Goal: Information Seeking & Learning: Learn about a topic

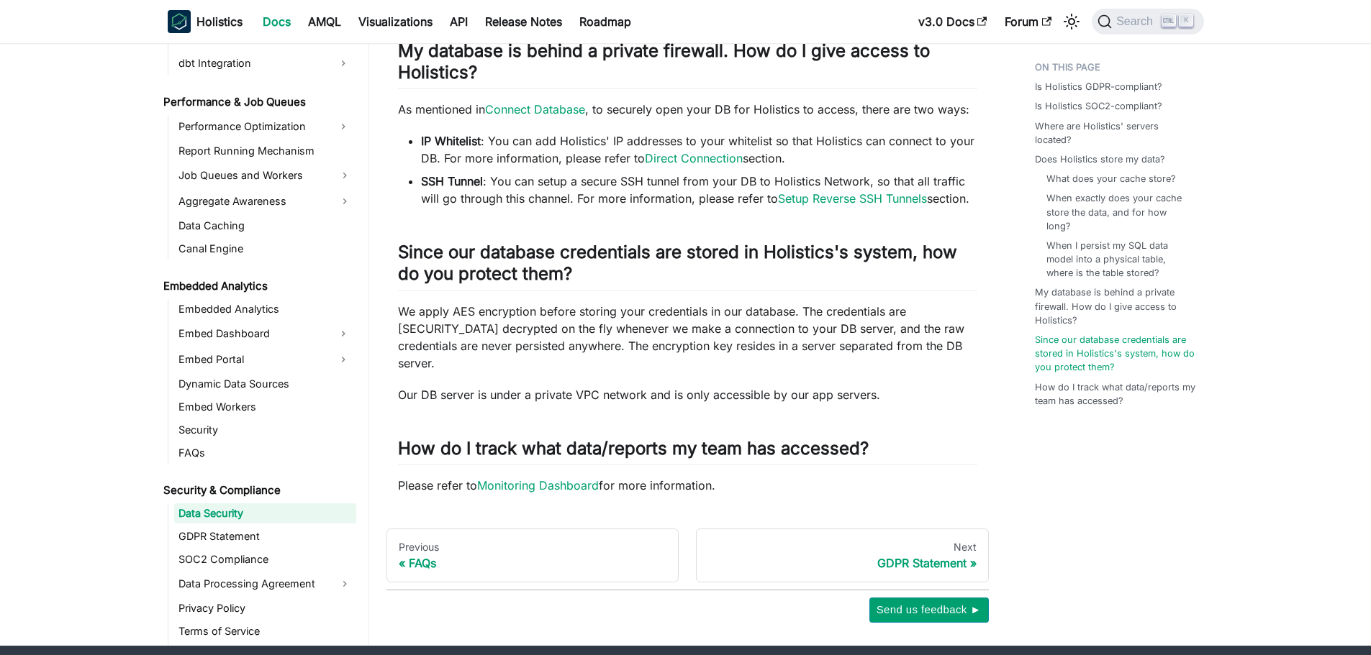
scroll to position [1774, 0]
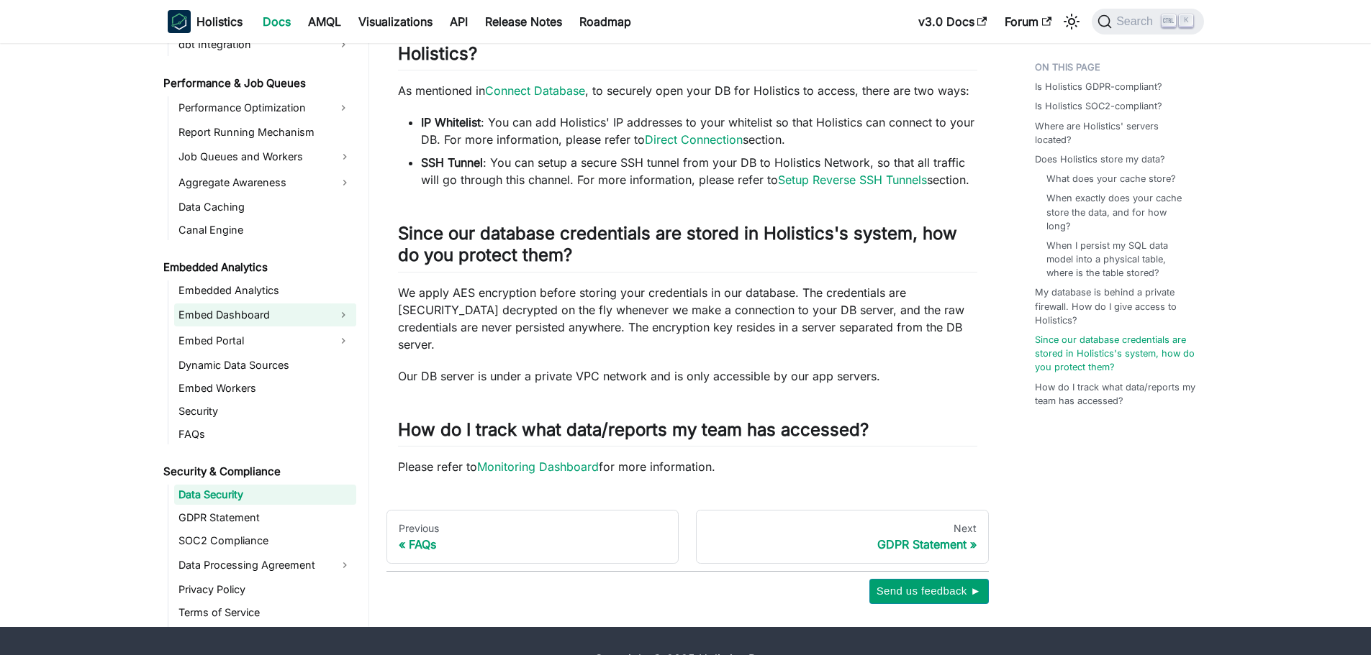
click at [336, 304] on button "Expand sidebar category 'Embed Dashboard'" at bounding box center [343, 315] width 26 height 23
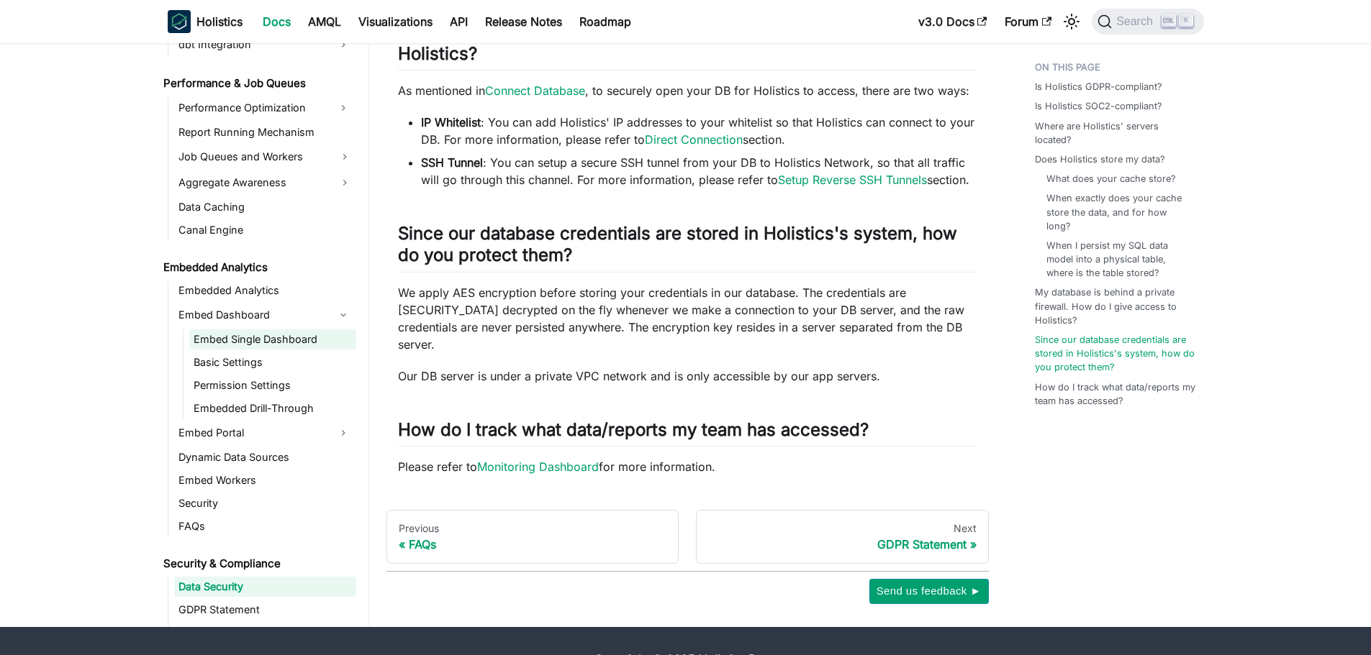
click at [315, 330] on link "Embed Single Dashboard" at bounding box center [272, 340] width 167 height 20
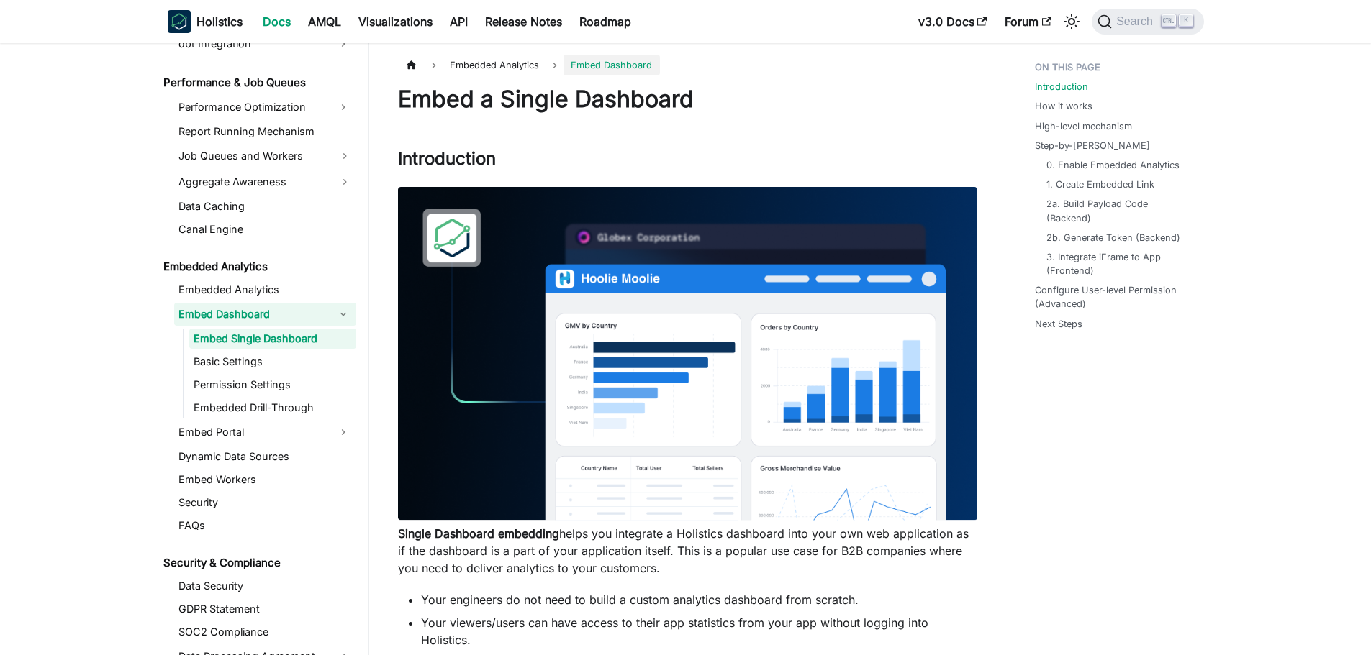
scroll to position [1398, 0]
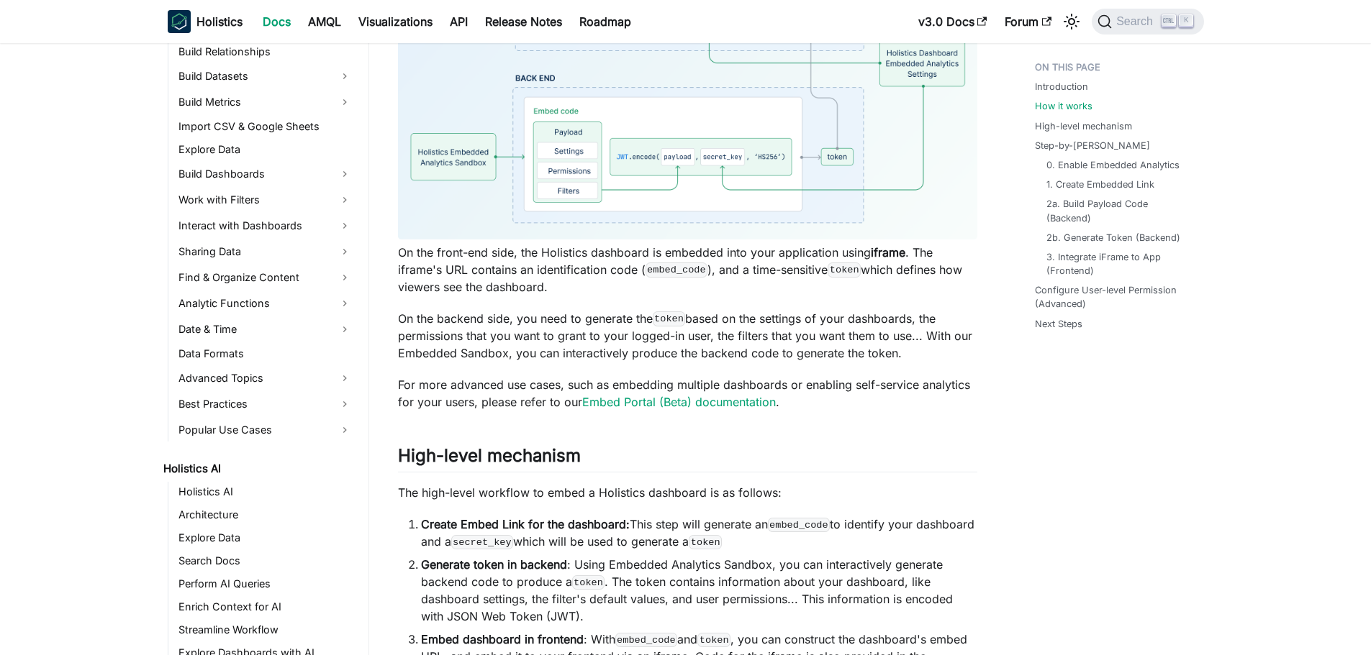
scroll to position [0, 0]
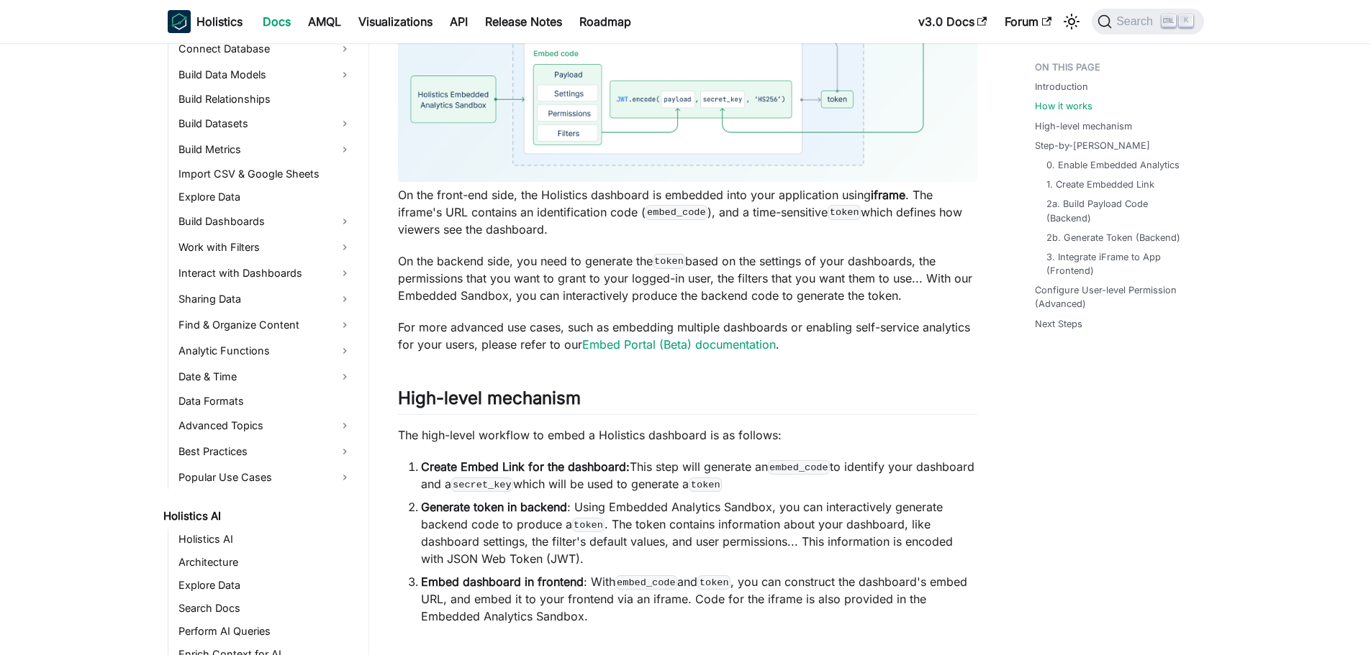
scroll to position [190, 0]
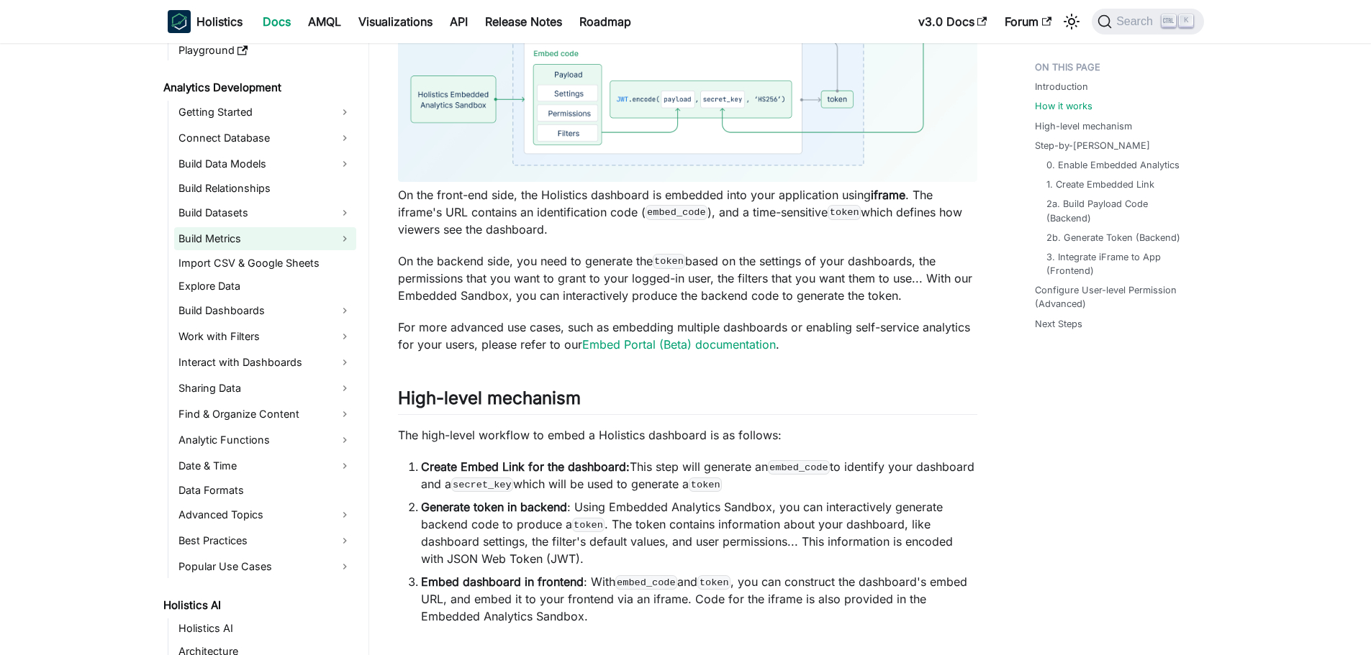
click at [343, 236] on link "Build Metrics" at bounding box center [265, 238] width 182 height 23
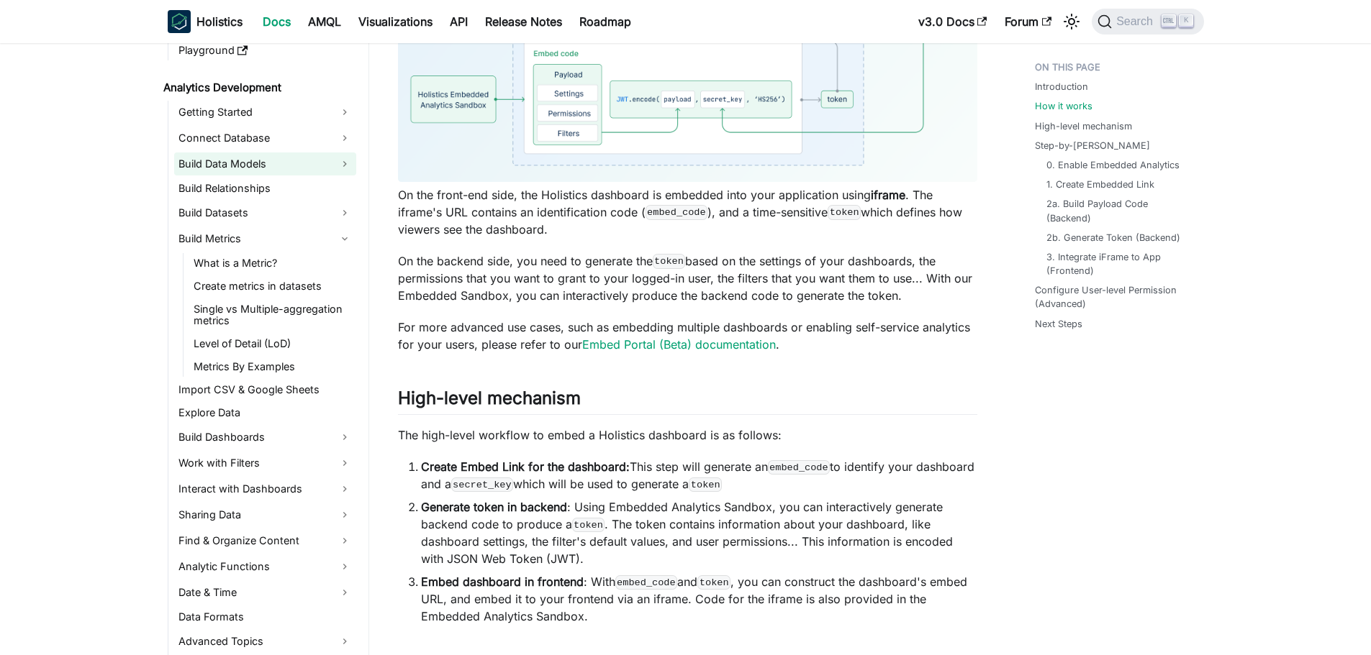
click at [326, 154] on link "Build Data Models" at bounding box center [265, 164] width 182 height 23
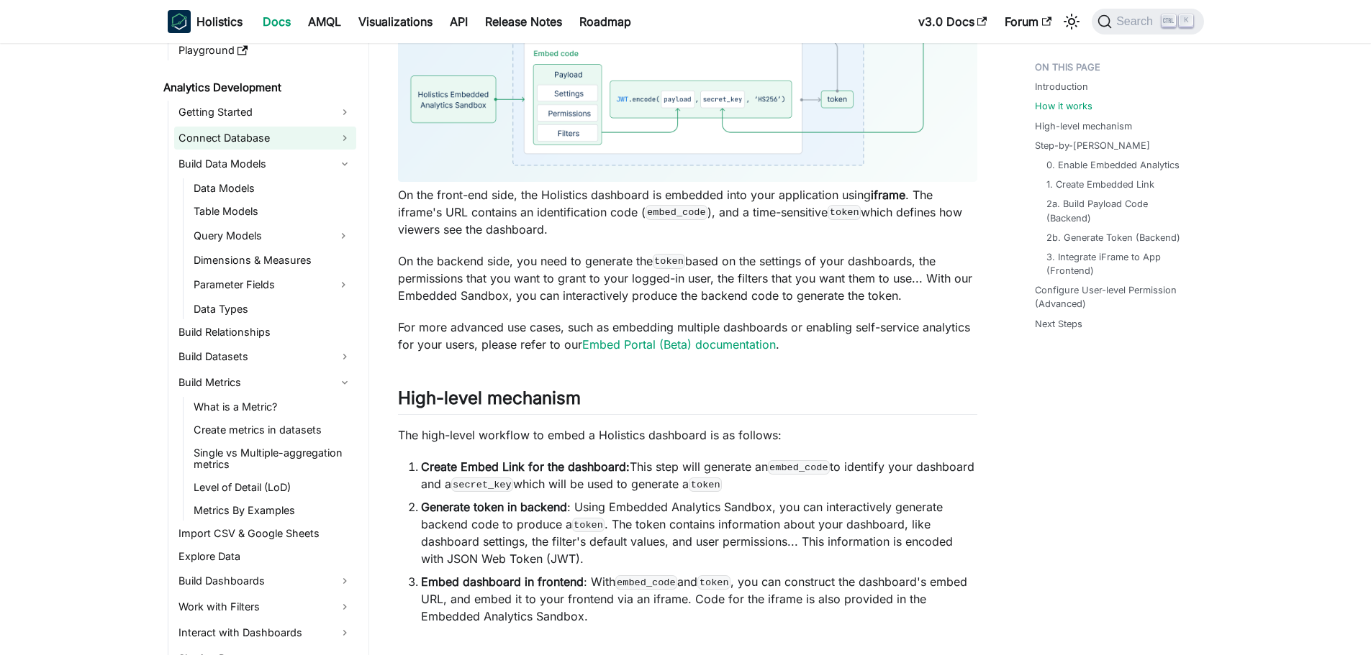
click at [321, 138] on link "Connect Database" at bounding box center [265, 138] width 182 height 23
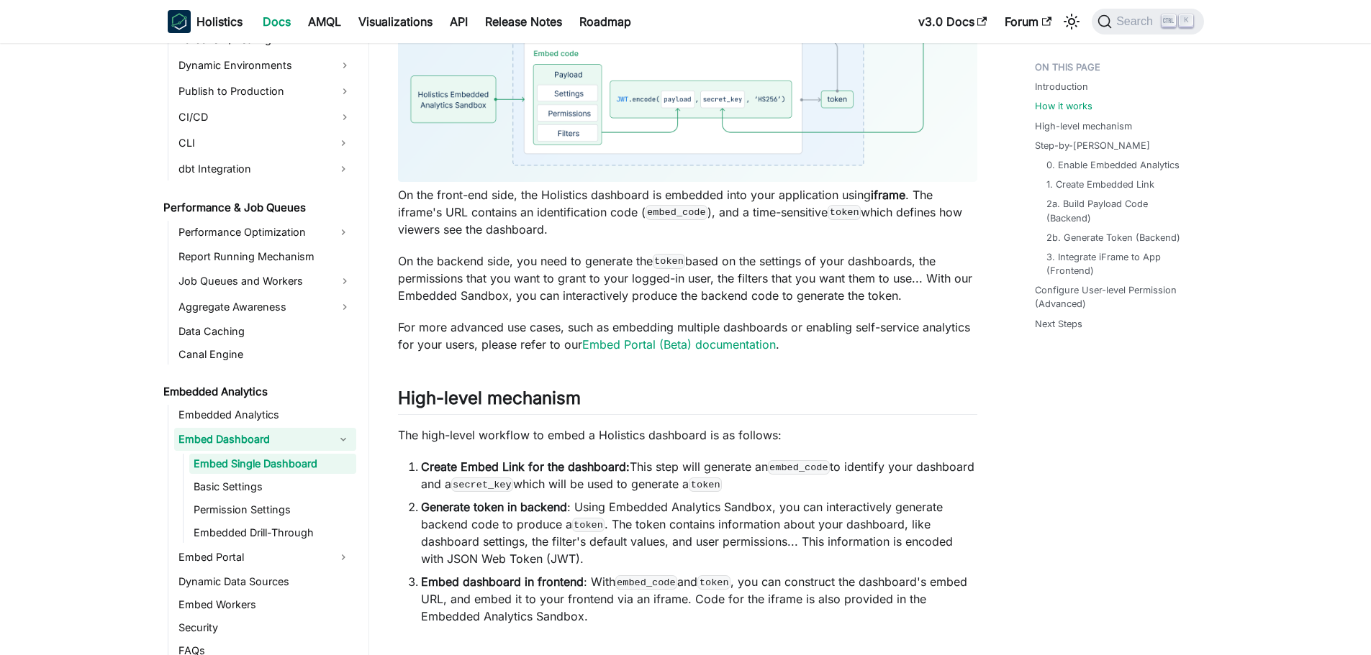
scroll to position [2047, 0]
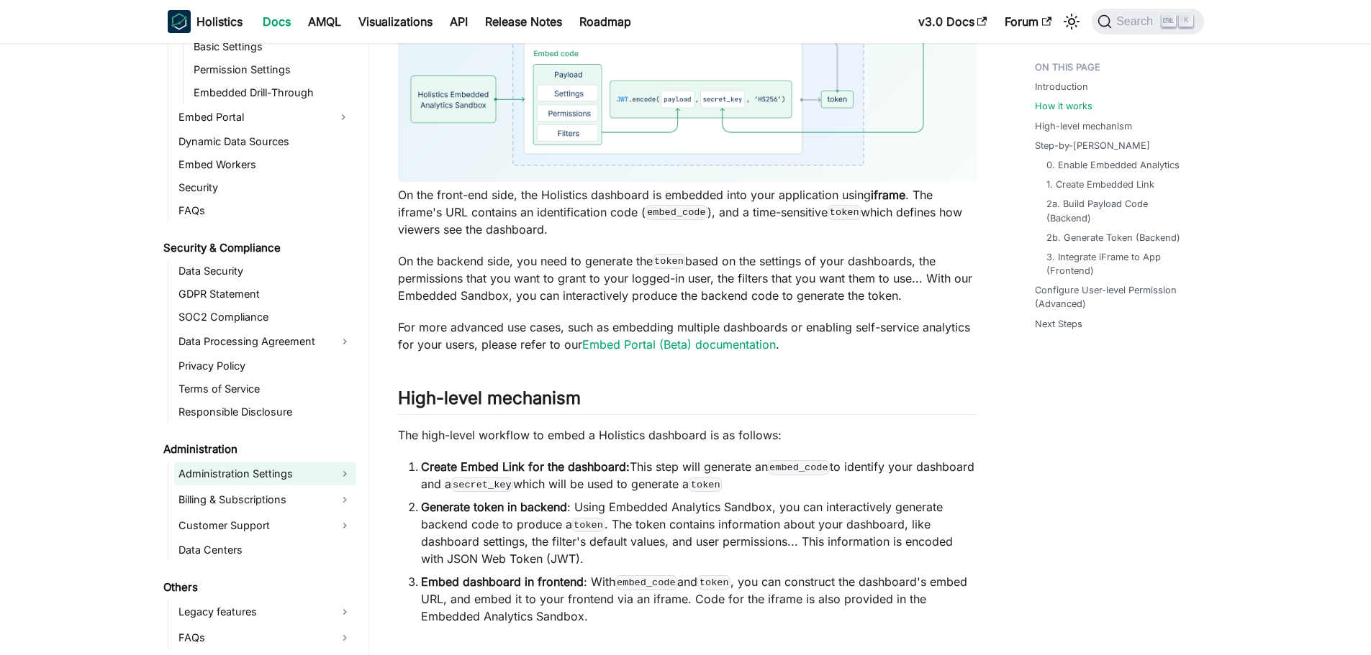
click at [336, 468] on link "Administration Settings" at bounding box center [265, 474] width 182 height 23
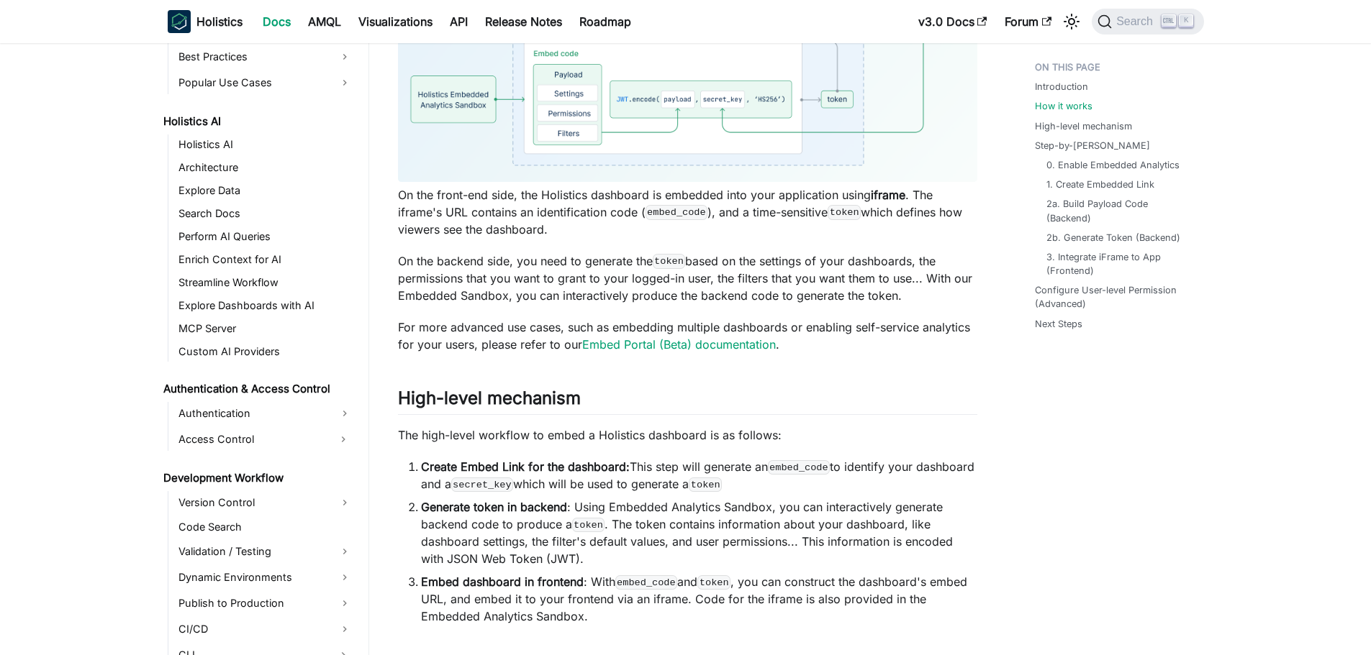
scroll to position [559, 0]
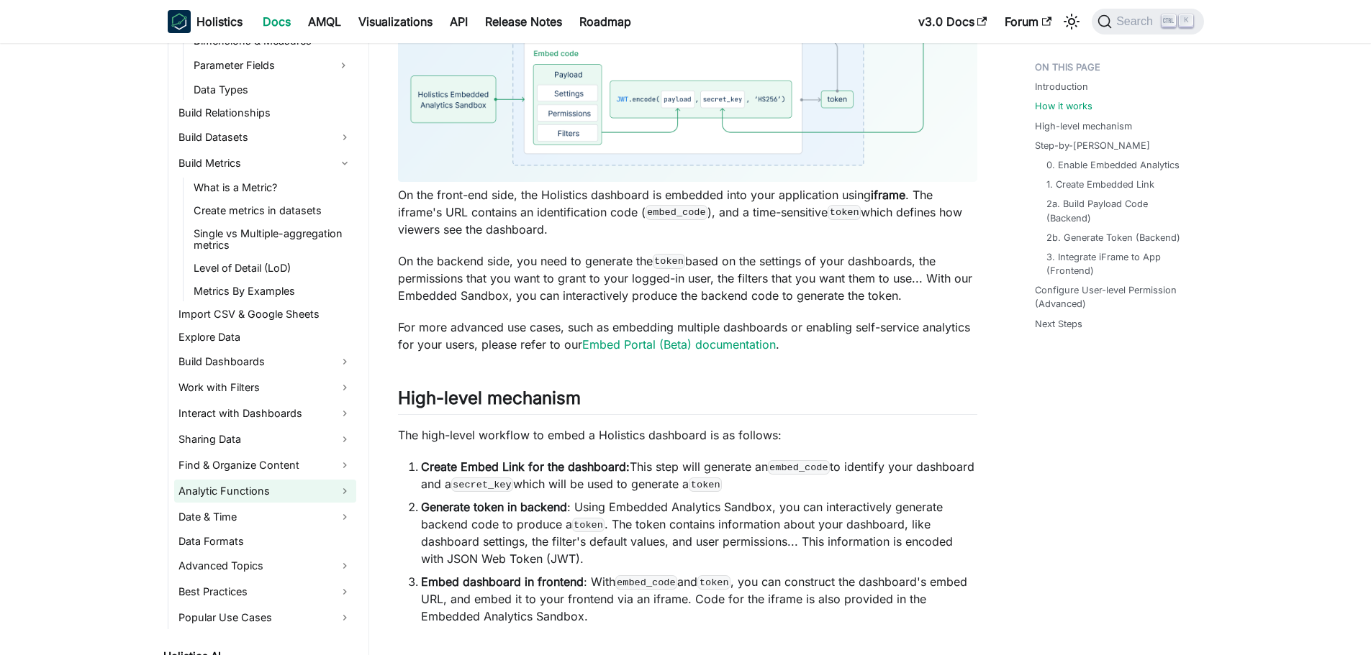
click at [318, 494] on link "Analytic Functions" at bounding box center [265, 491] width 182 height 23
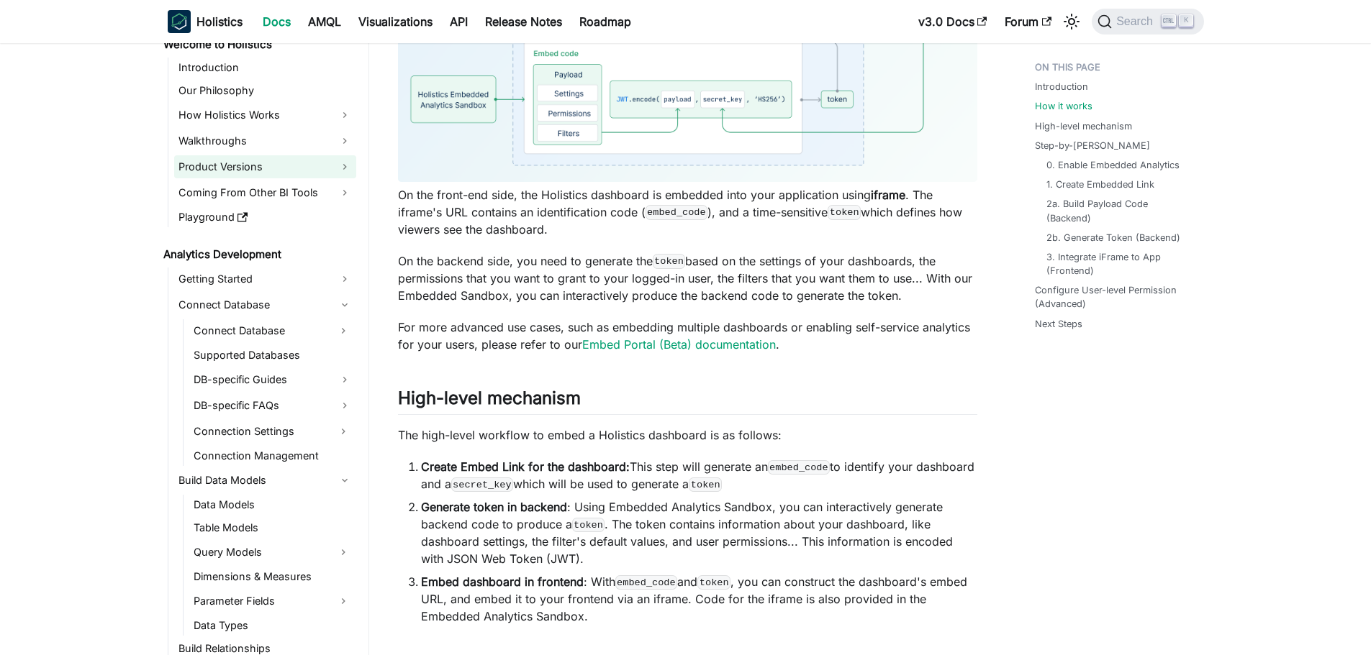
click at [308, 167] on link "Product Versions" at bounding box center [265, 166] width 182 height 23
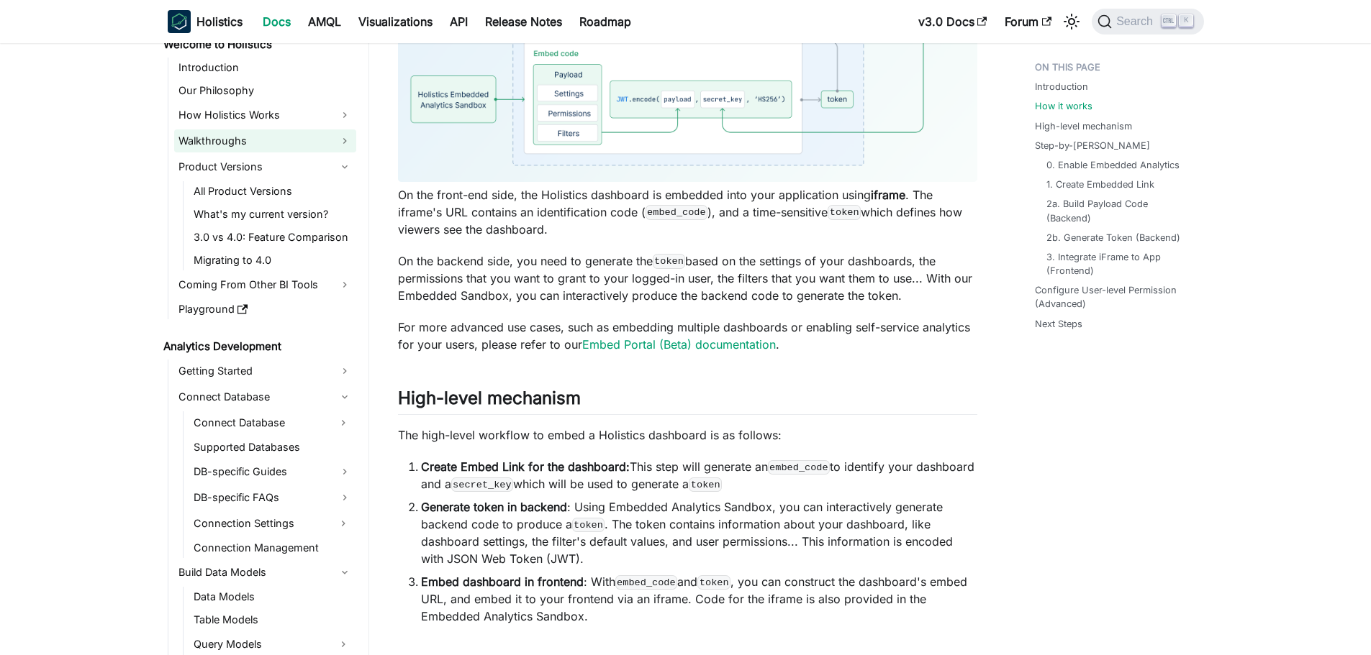
click at [314, 147] on link "Walkthroughs" at bounding box center [265, 141] width 182 height 23
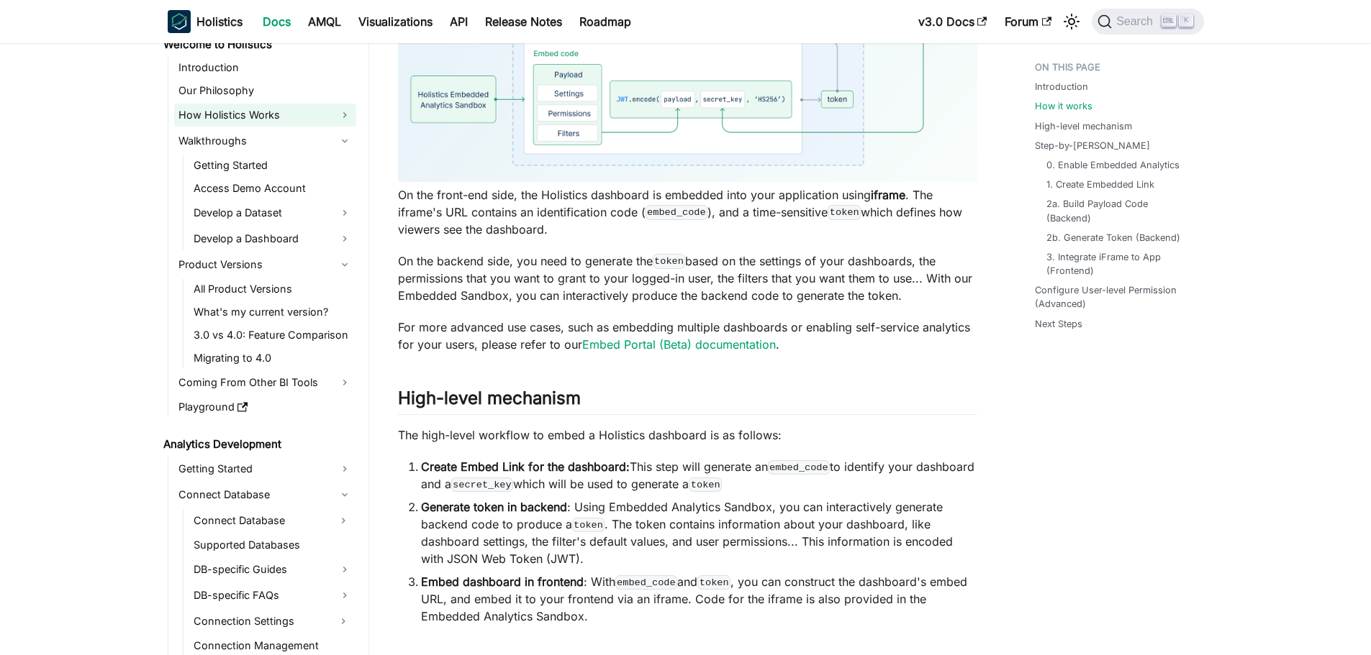
click at [314, 121] on link "How Holistics Works" at bounding box center [265, 115] width 182 height 23
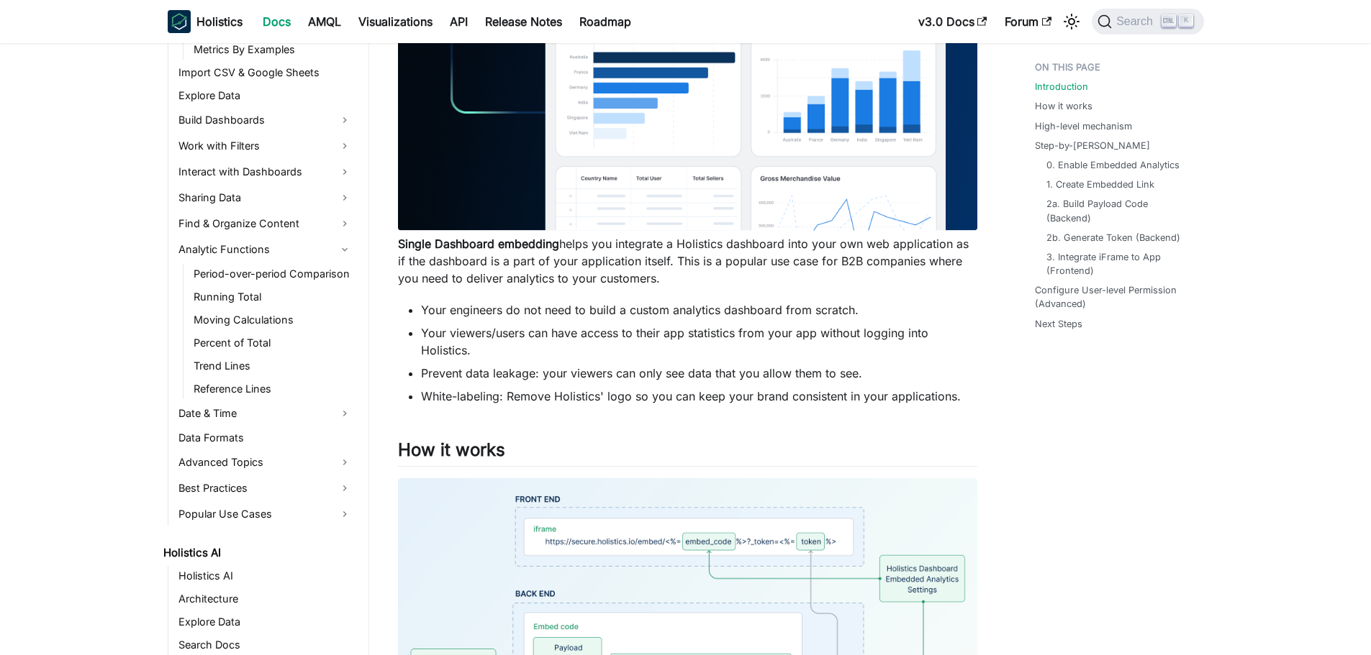
scroll to position [0, 0]
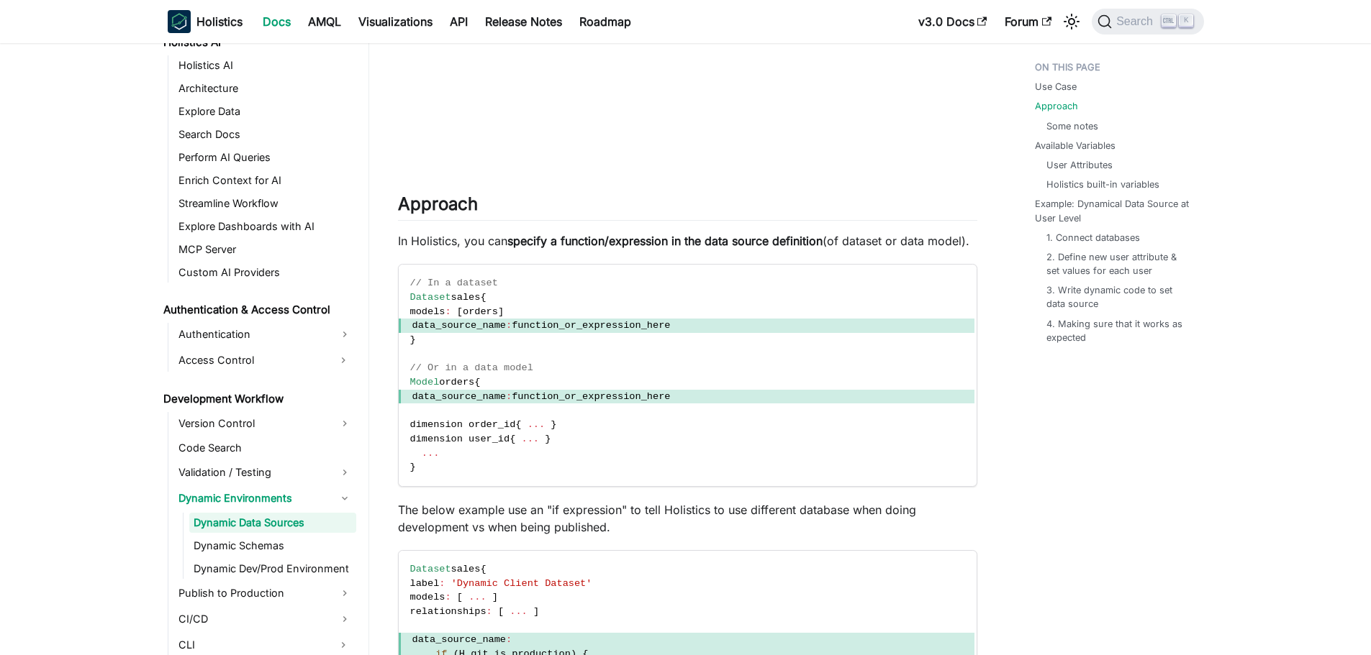
scroll to position [1094, 0]
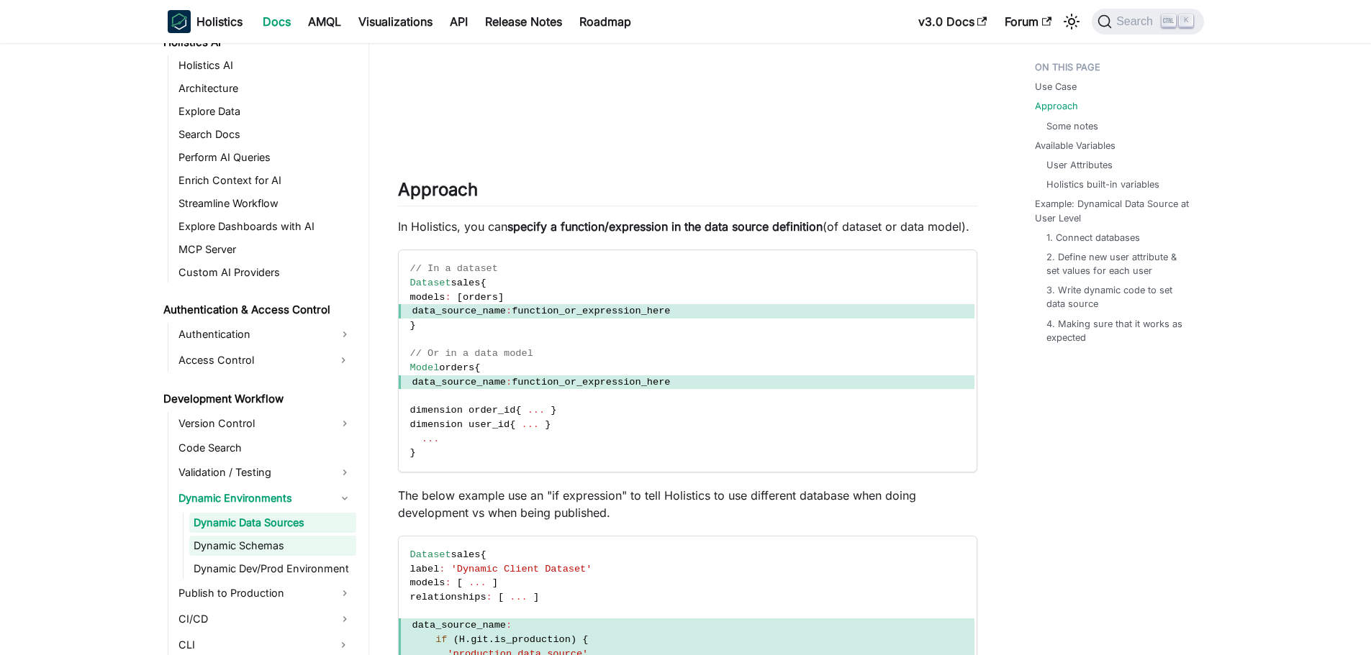
click at [263, 540] on link "Dynamic Schemas" at bounding box center [272, 546] width 167 height 20
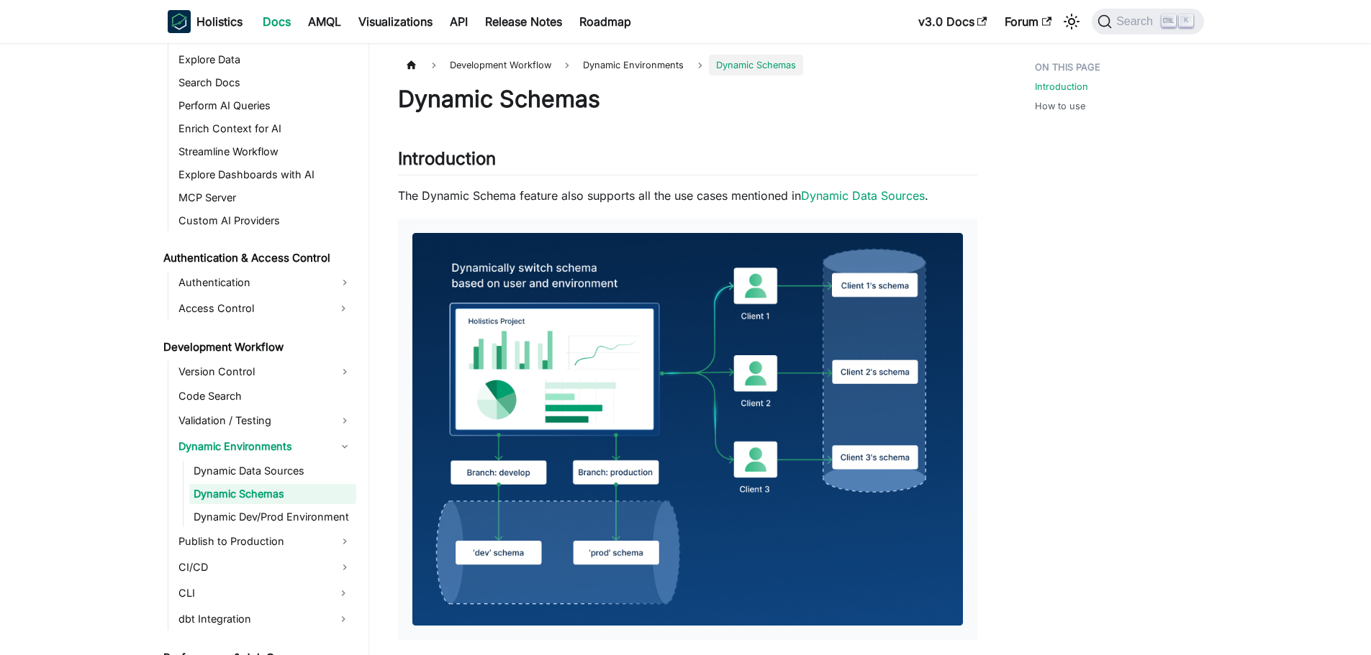
scroll to position [834, 0]
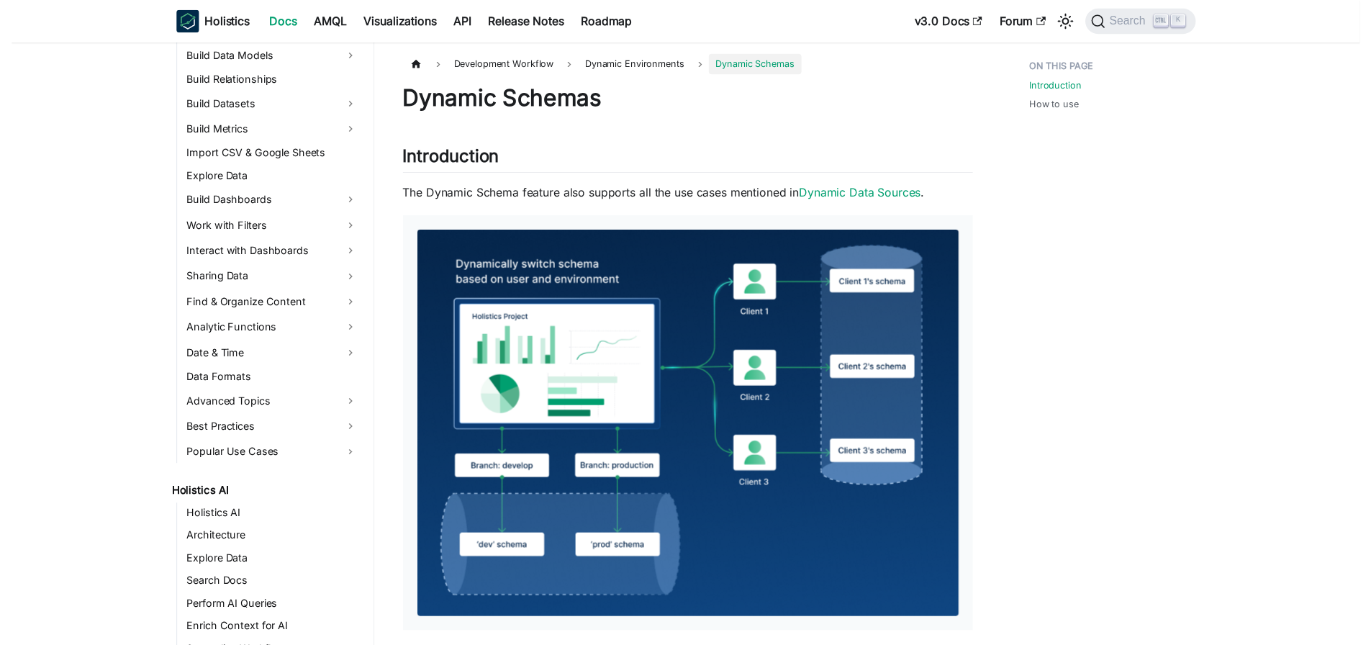
scroll to position [0, 0]
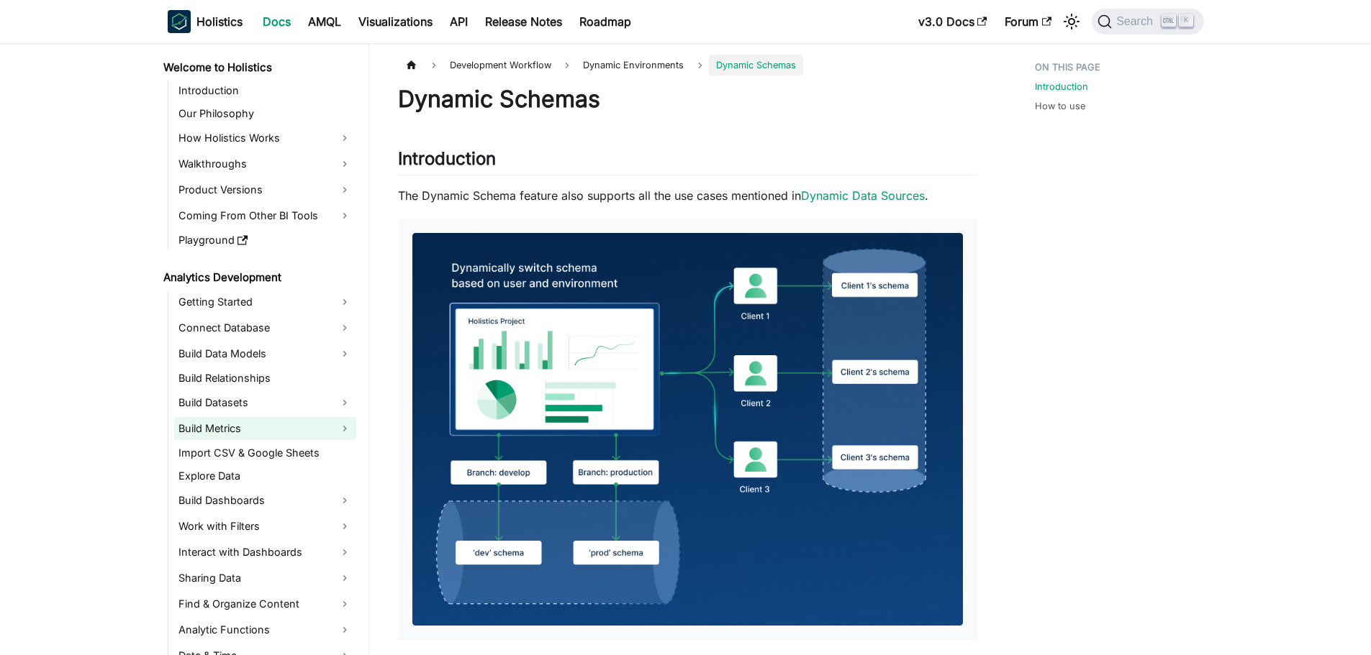
click at [283, 432] on link "Build Metrics" at bounding box center [265, 428] width 182 height 23
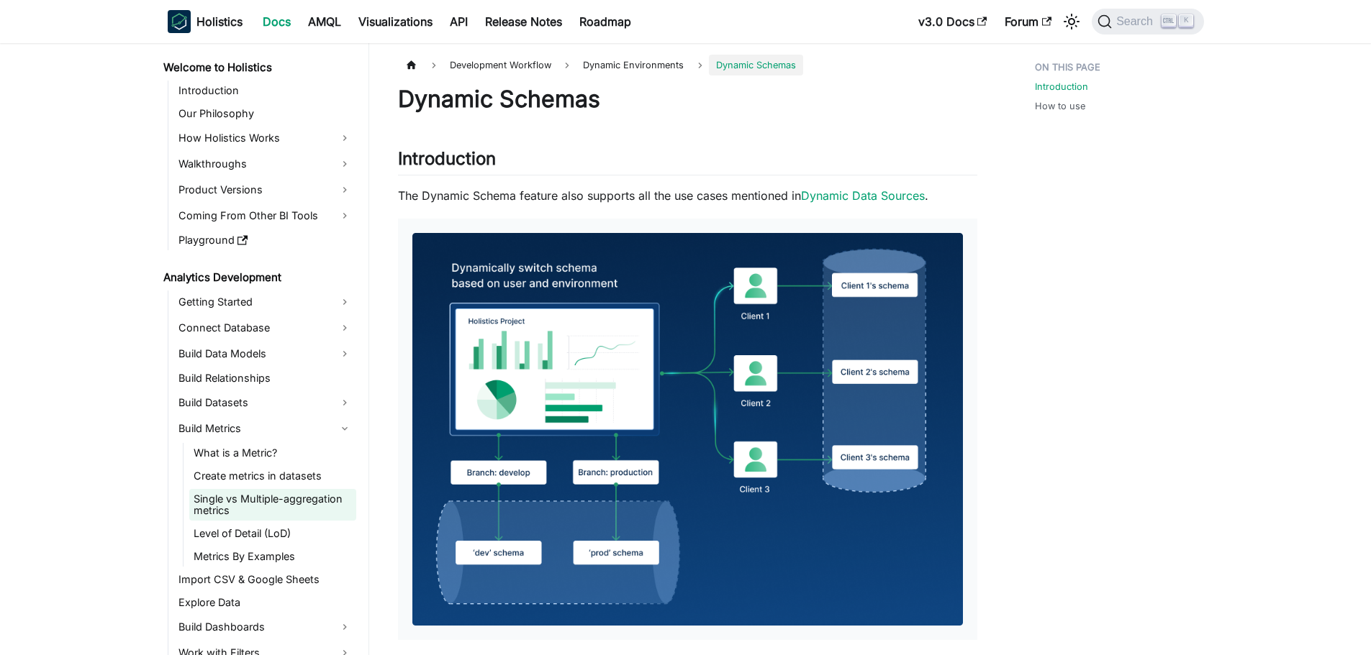
click at [292, 500] on link "Single vs Multiple-aggregation metrics" at bounding box center [272, 505] width 167 height 32
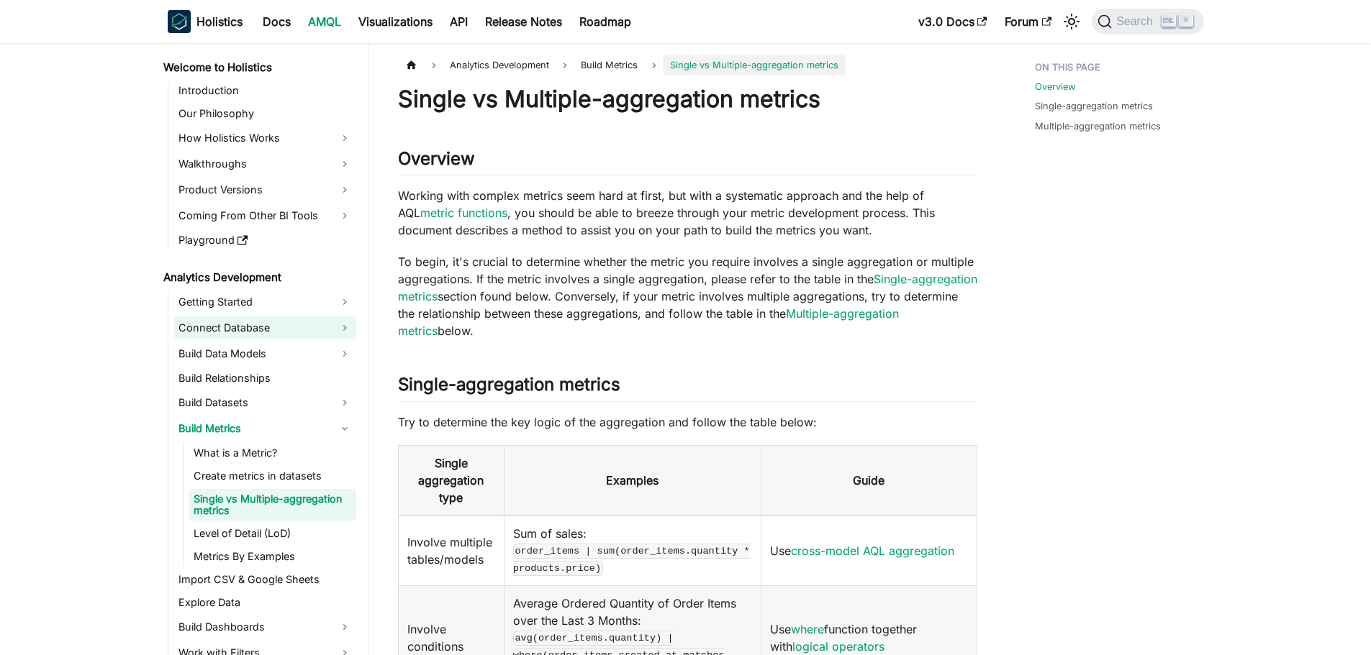
click at [321, 322] on link "Connect Database" at bounding box center [265, 328] width 182 height 23
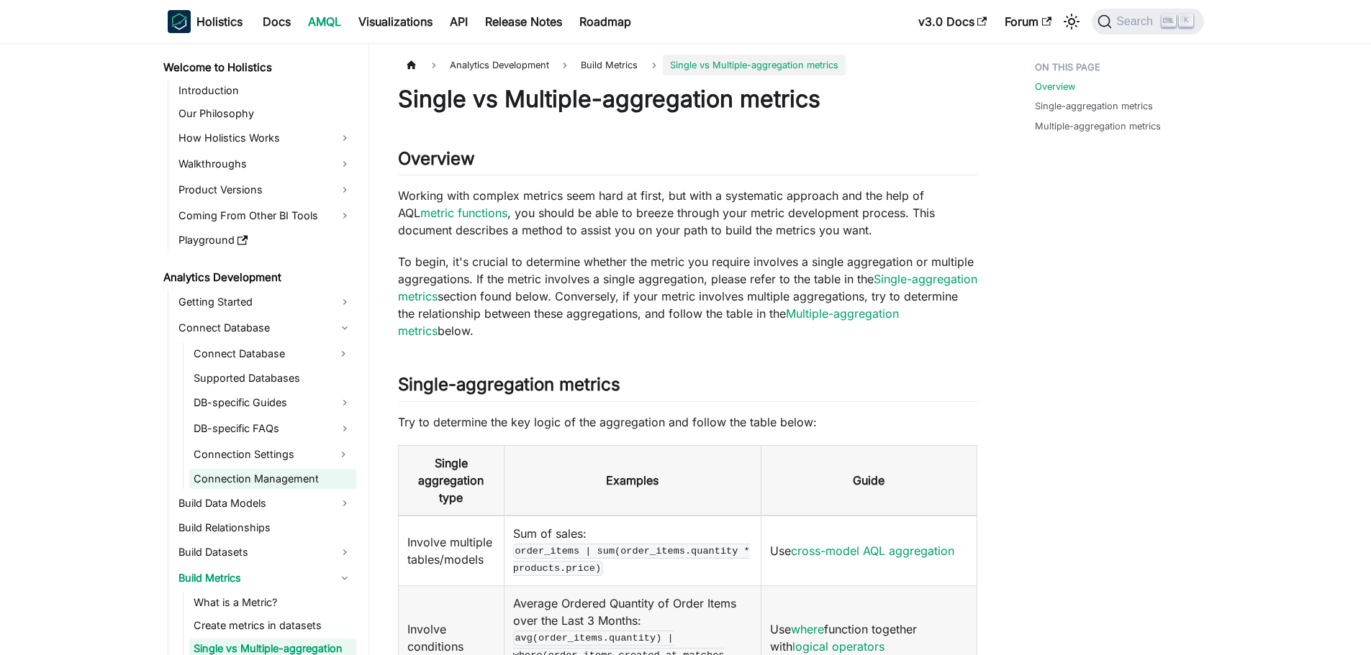
click at [314, 476] on link "Connection Management" at bounding box center [272, 479] width 167 height 20
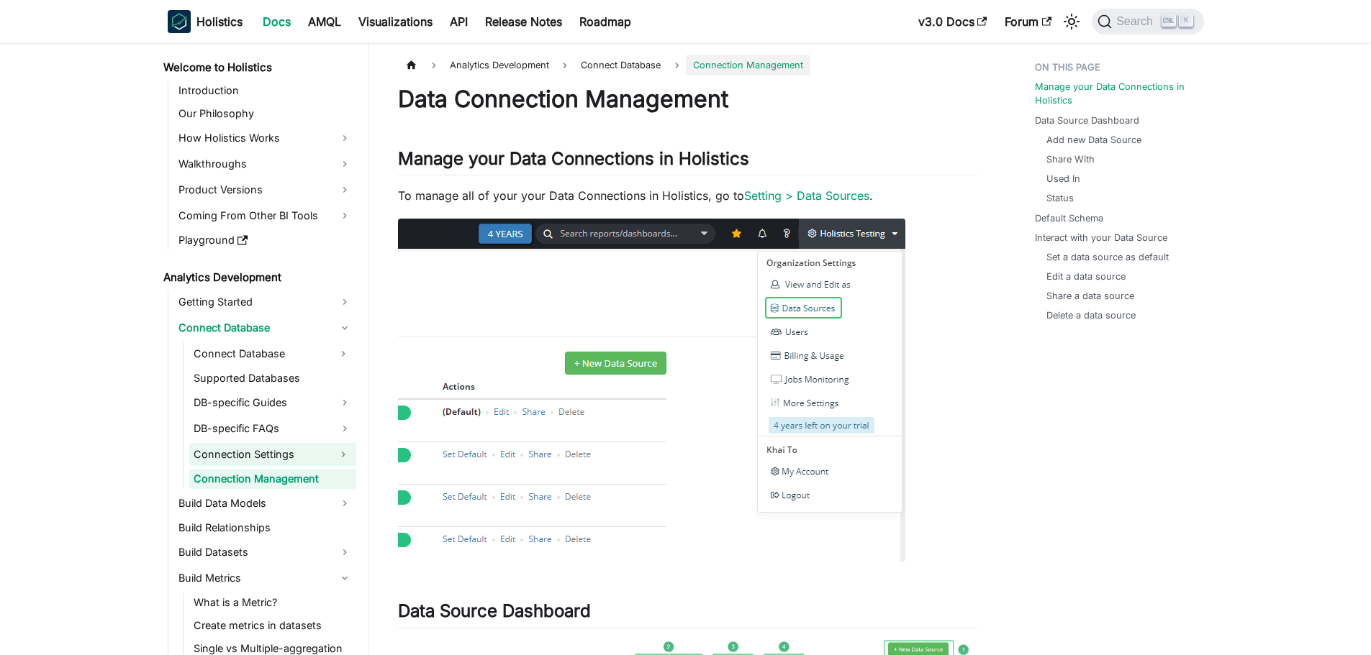
click at [324, 453] on link "Connection Settings" at bounding box center [259, 454] width 141 height 23
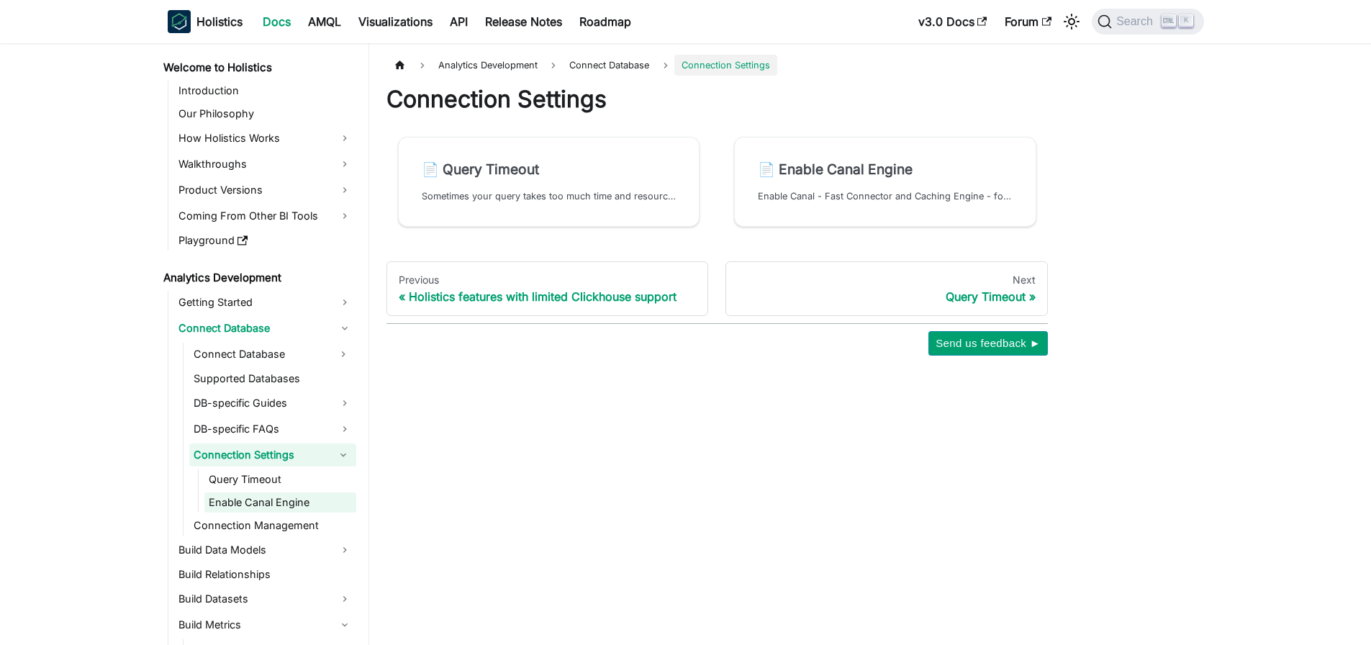
click at [312, 494] on link "Enable Canal Engine" at bounding box center [280, 502] width 152 height 20
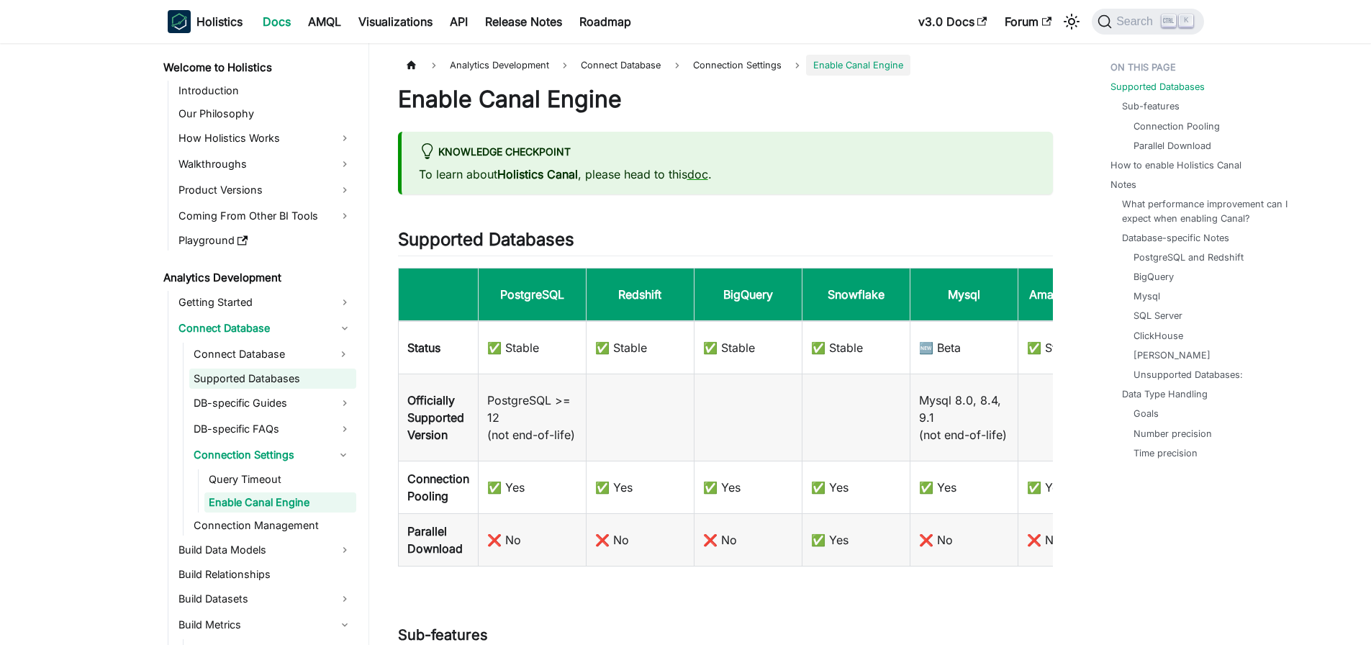
click at [297, 377] on link "Supported Databases" at bounding box center [272, 378] width 167 height 20
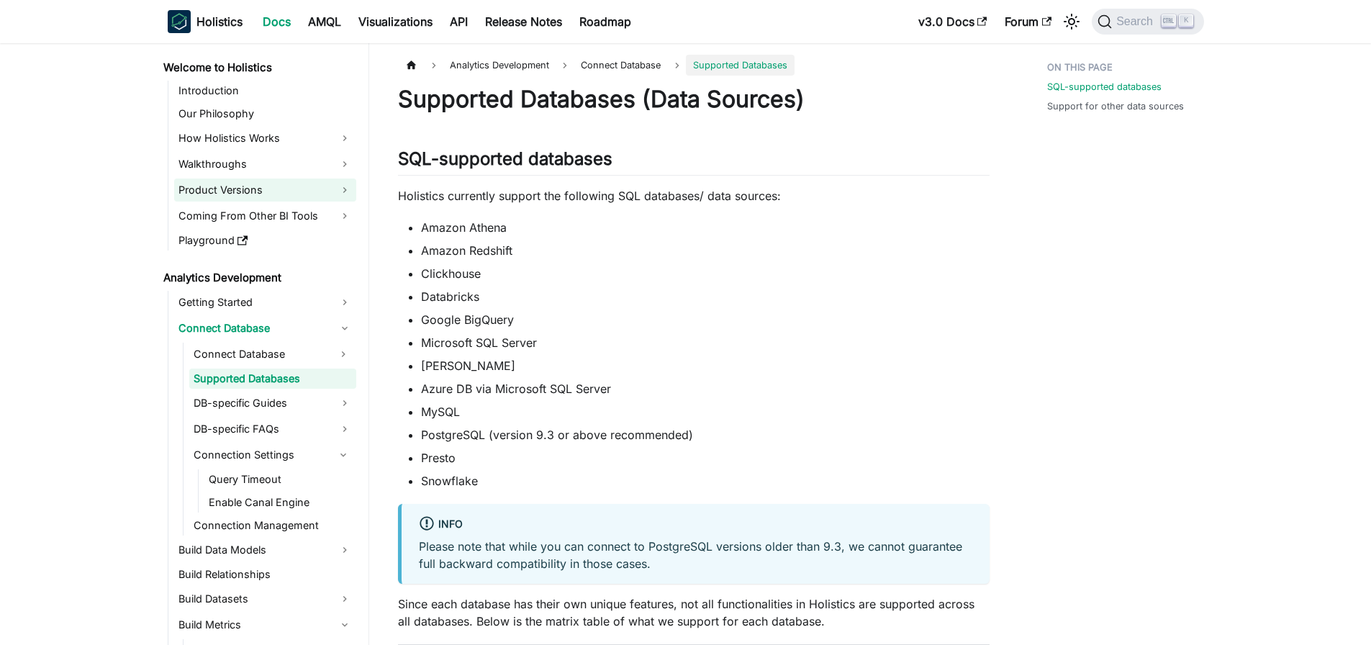
click at [321, 196] on link "Product Versions" at bounding box center [265, 189] width 182 height 23
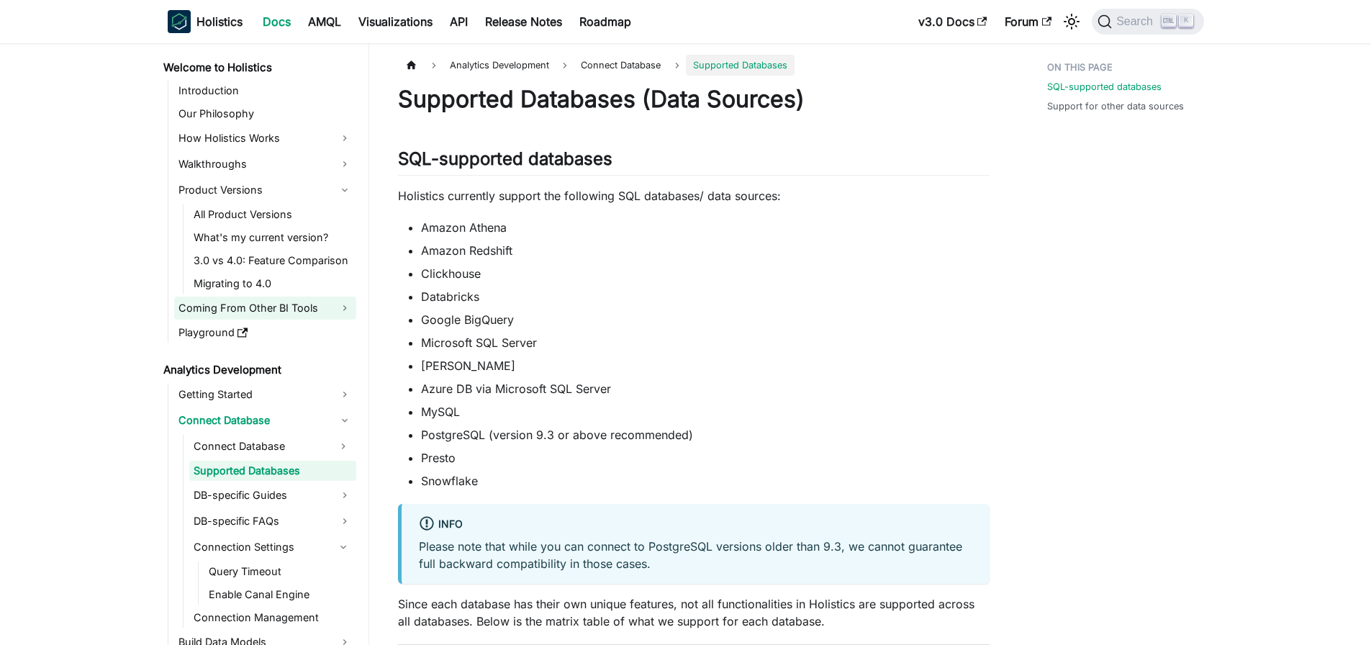
click at [313, 304] on link "Coming From Other BI Tools" at bounding box center [265, 307] width 182 height 23
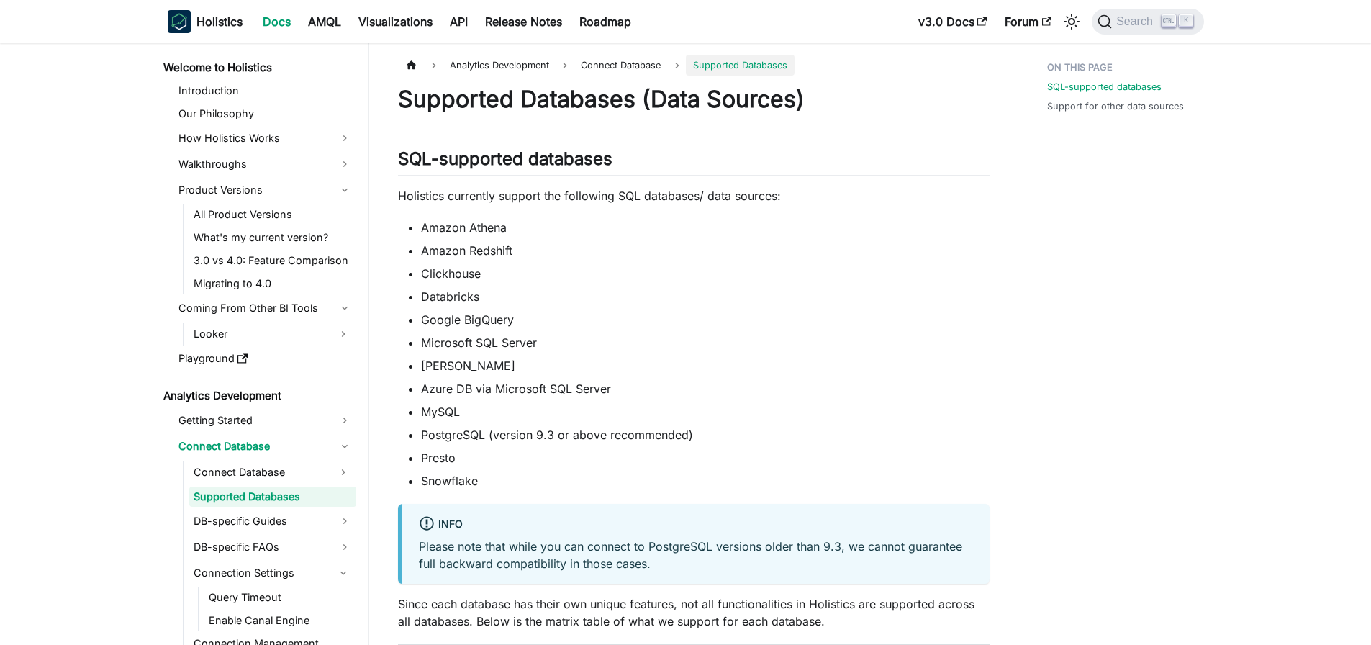
click at [328, 152] on ul "Introduction Our Philosophy How Holistics Works Walkthroughs Product Versions A…" at bounding box center [262, 225] width 188 height 288
click at [332, 141] on link "How Holistics Works" at bounding box center [265, 138] width 182 height 23
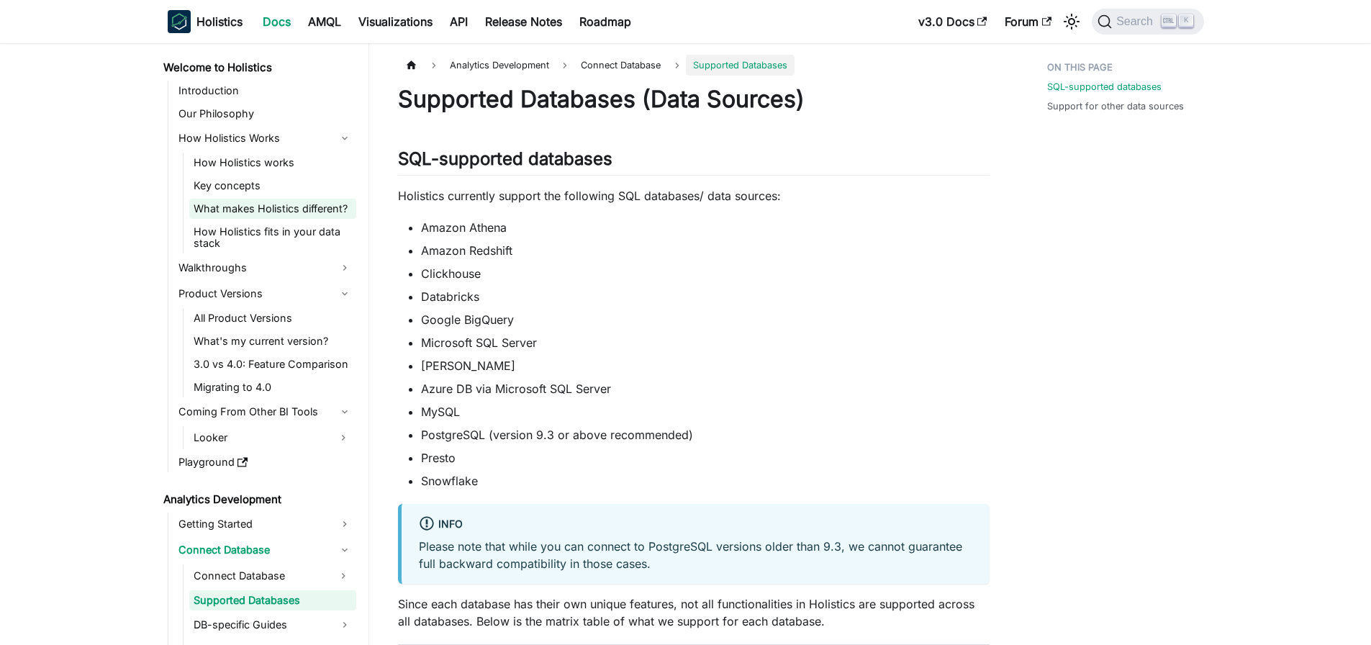
click at [305, 209] on link "What makes Holistics different?" at bounding box center [272, 209] width 167 height 20
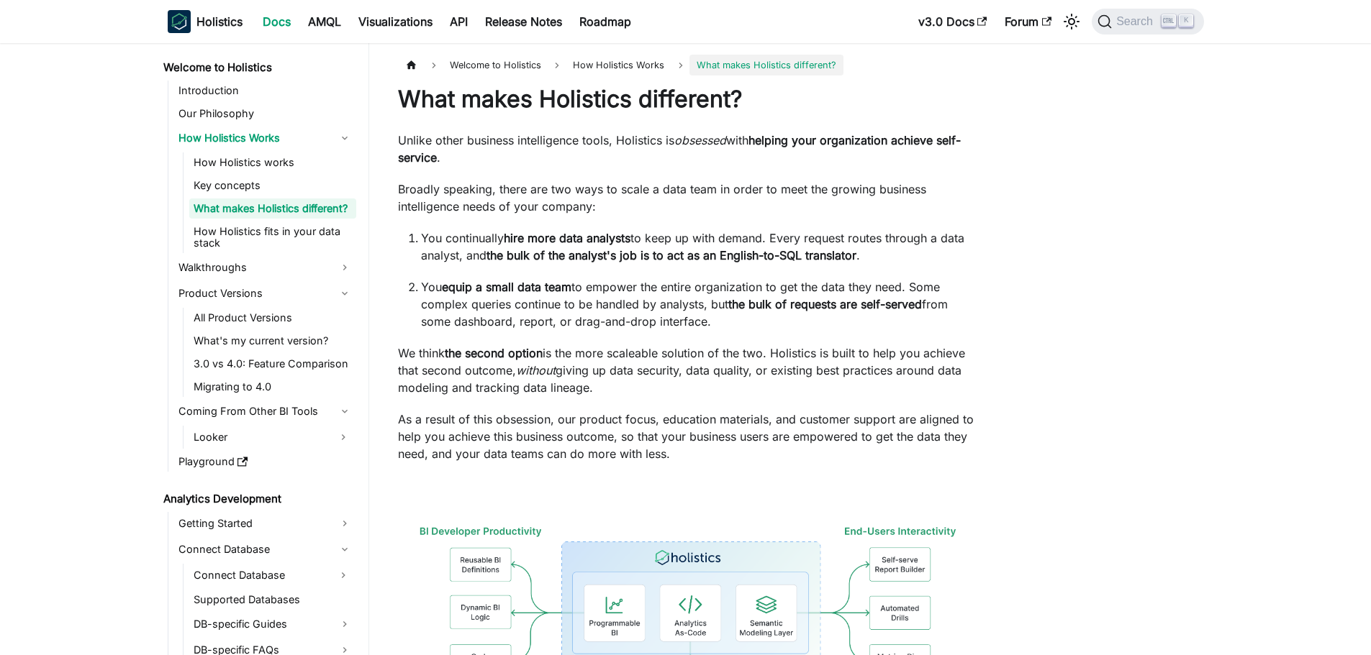
scroll to position [29, 0]
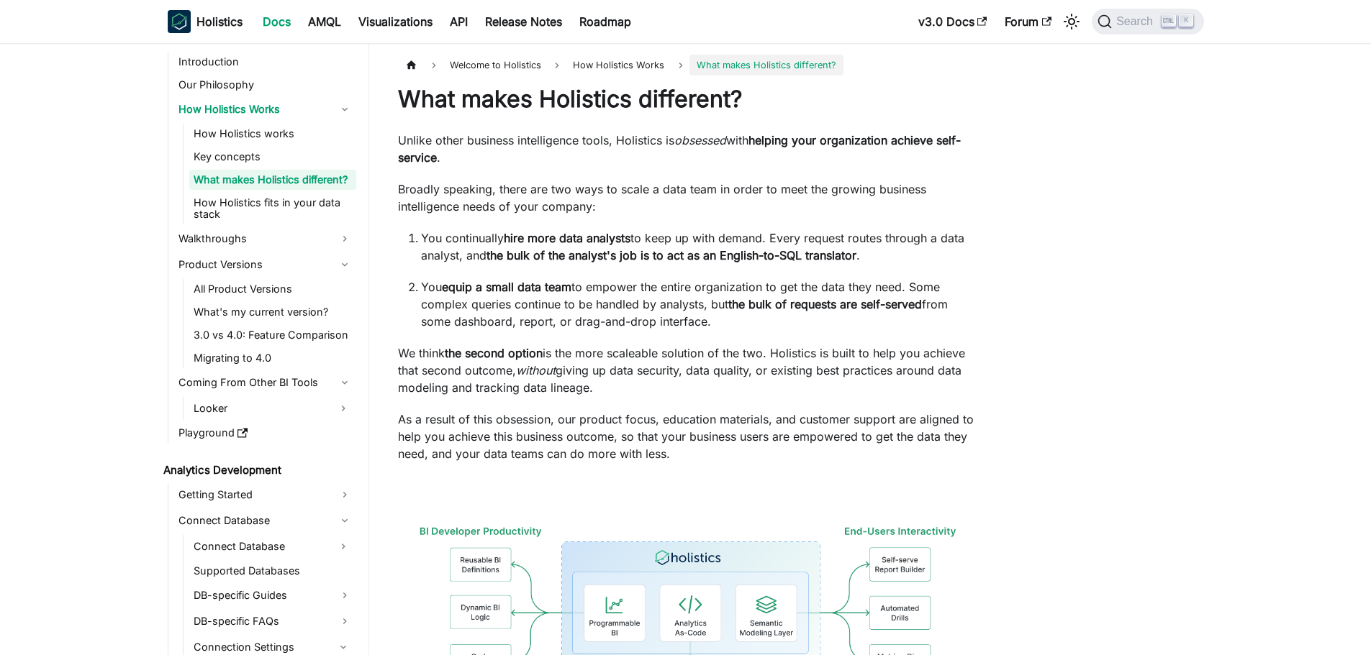
click at [712, 378] on p "We think the second option is the more scaleable solution of the two. Holistics…" at bounding box center [687, 371] width 579 height 52
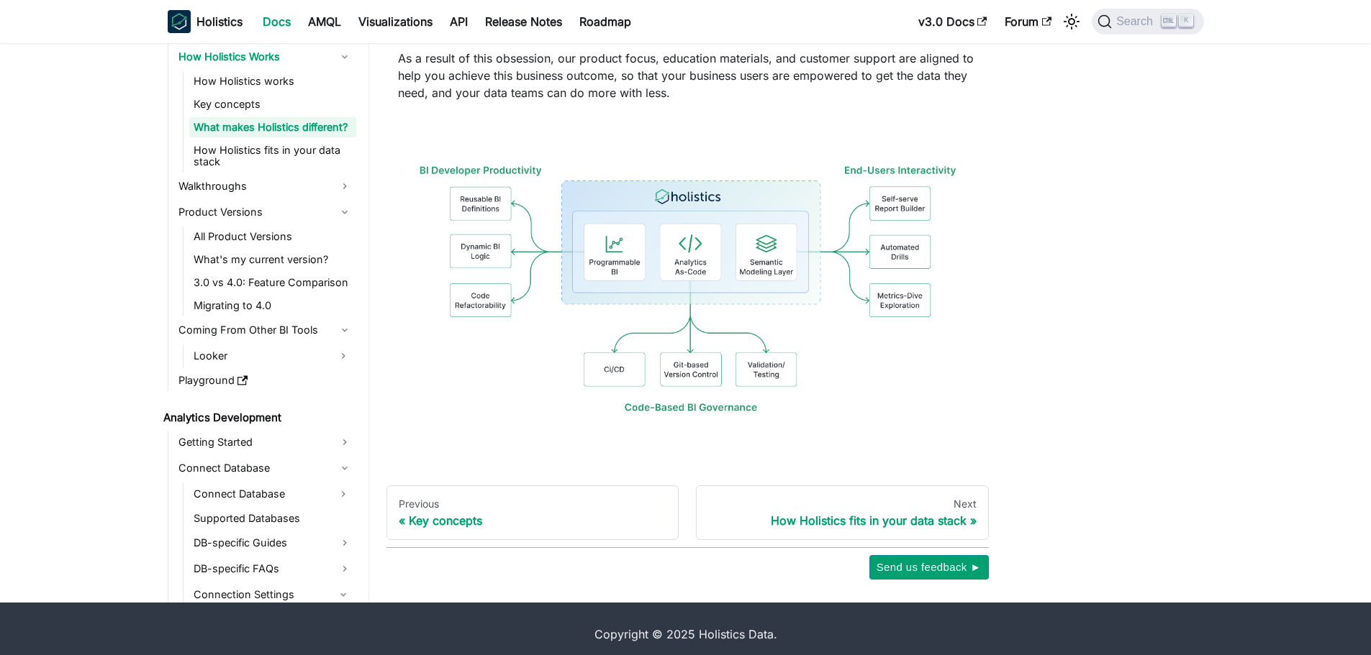
scroll to position [372, 0]
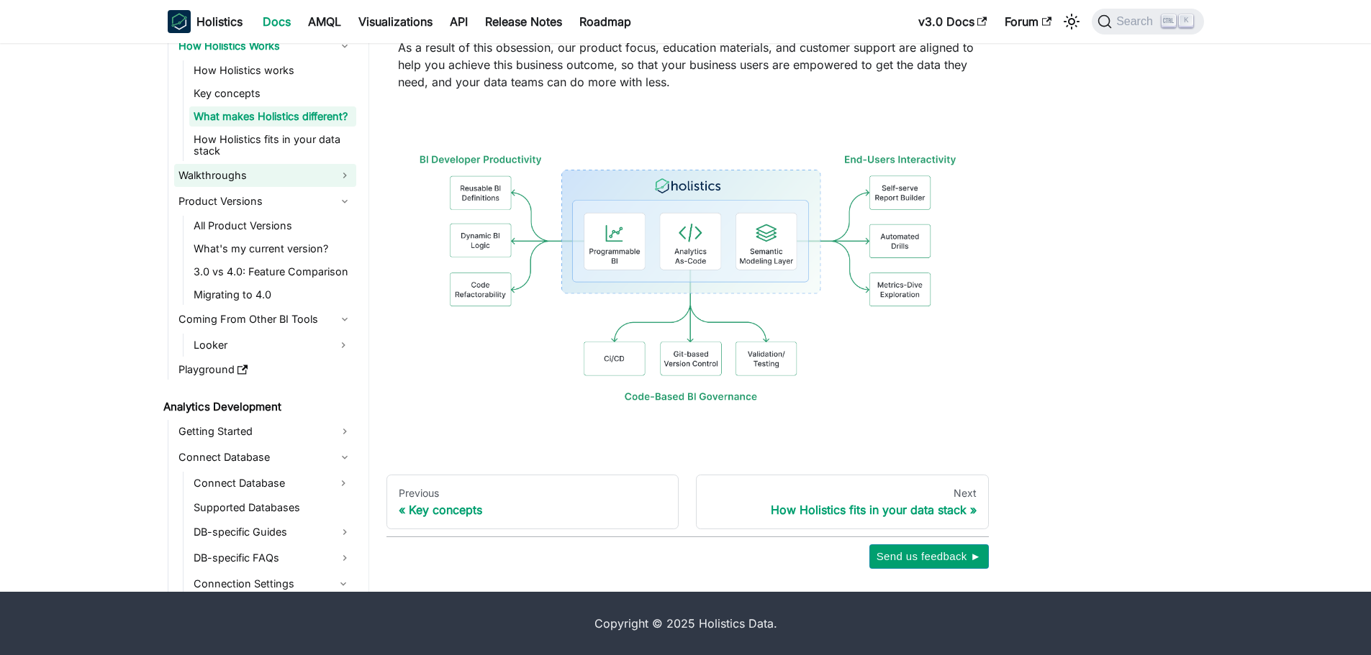
click at [272, 178] on link "Walkthroughs" at bounding box center [265, 175] width 182 height 23
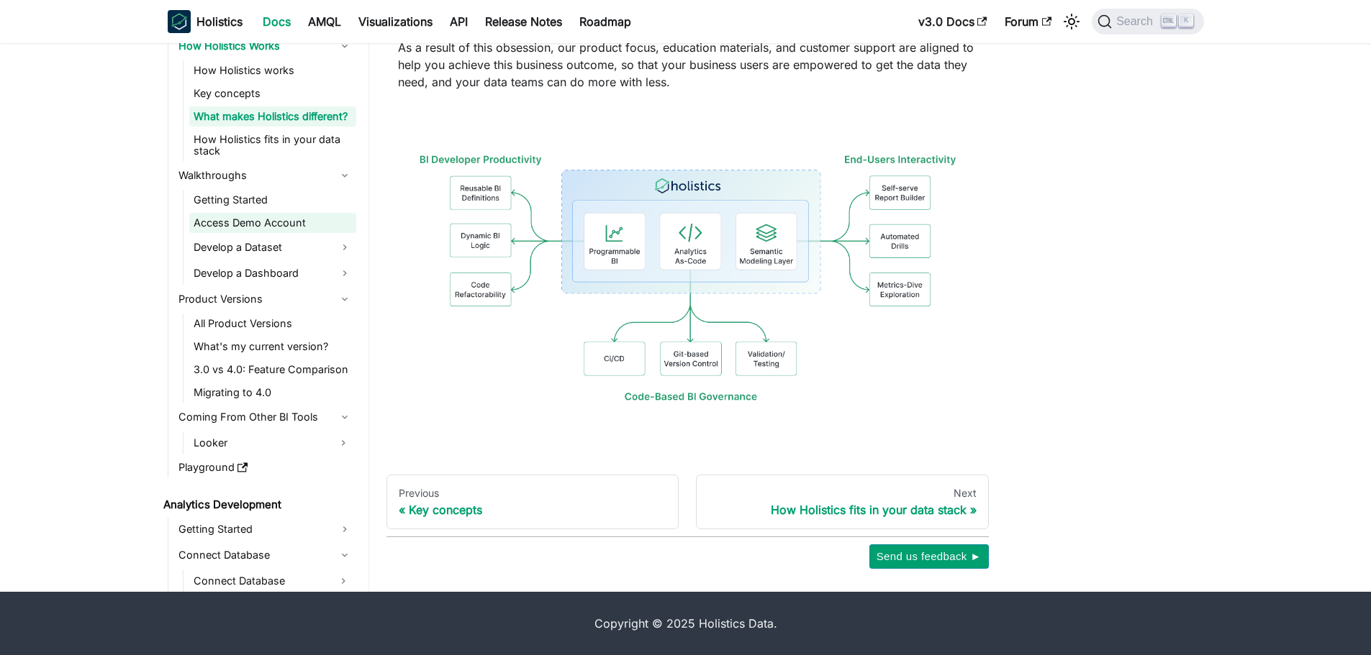
click at [333, 229] on link "Access Demo Account" at bounding box center [272, 223] width 167 height 20
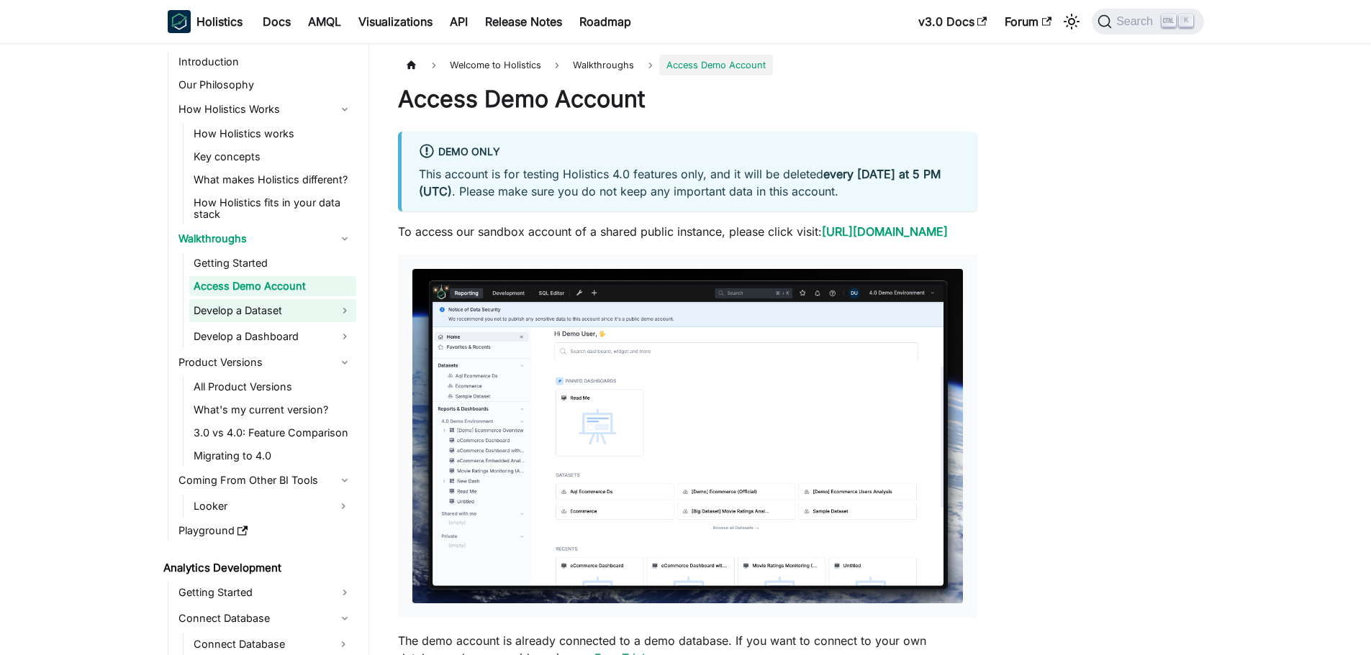
click at [296, 317] on link "Develop a Dataset" at bounding box center [272, 310] width 167 height 23
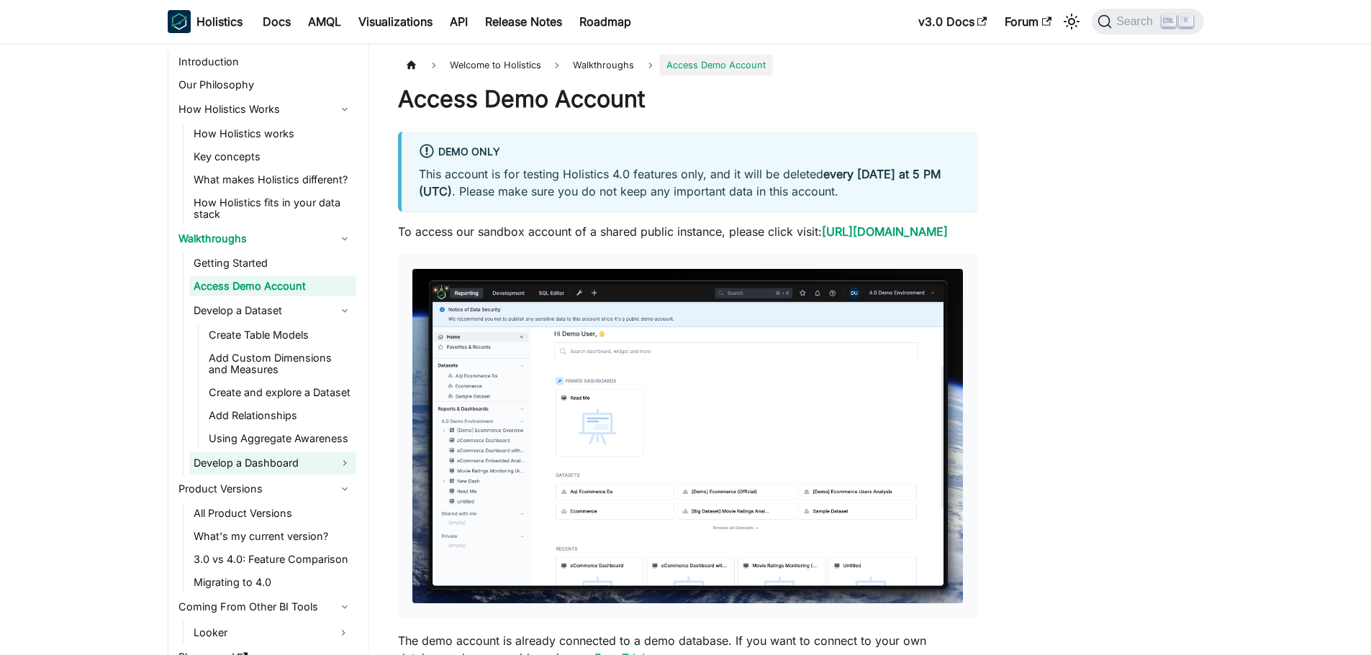
click at [288, 463] on link "Develop a Dashboard" at bounding box center [272, 463] width 167 height 23
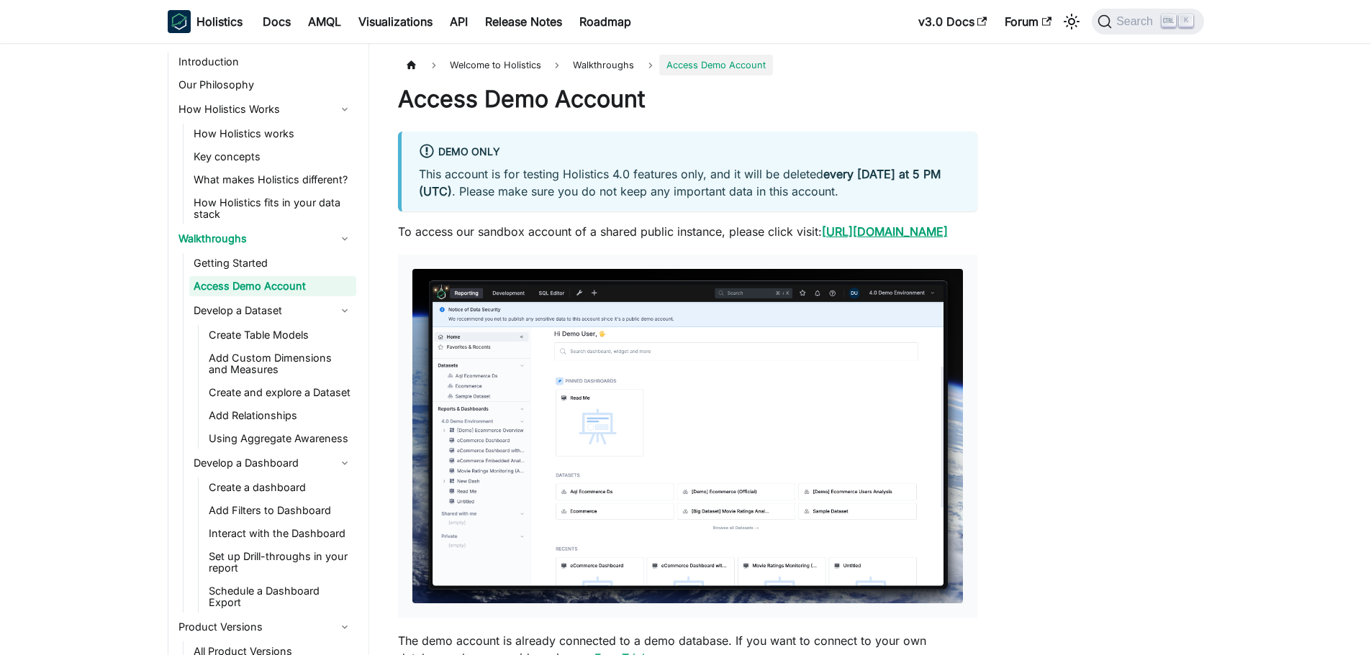
click at [822, 239] on link "[URL][DOMAIN_NAME]" at bounding box center [885, 231] width 126 height 14
click at [1040, 422] on div "Welcome to Holistics Walkthroughs Access Demo Account Access Demo Account Demo …" at bounding box center [793, 425] width 849 height 741
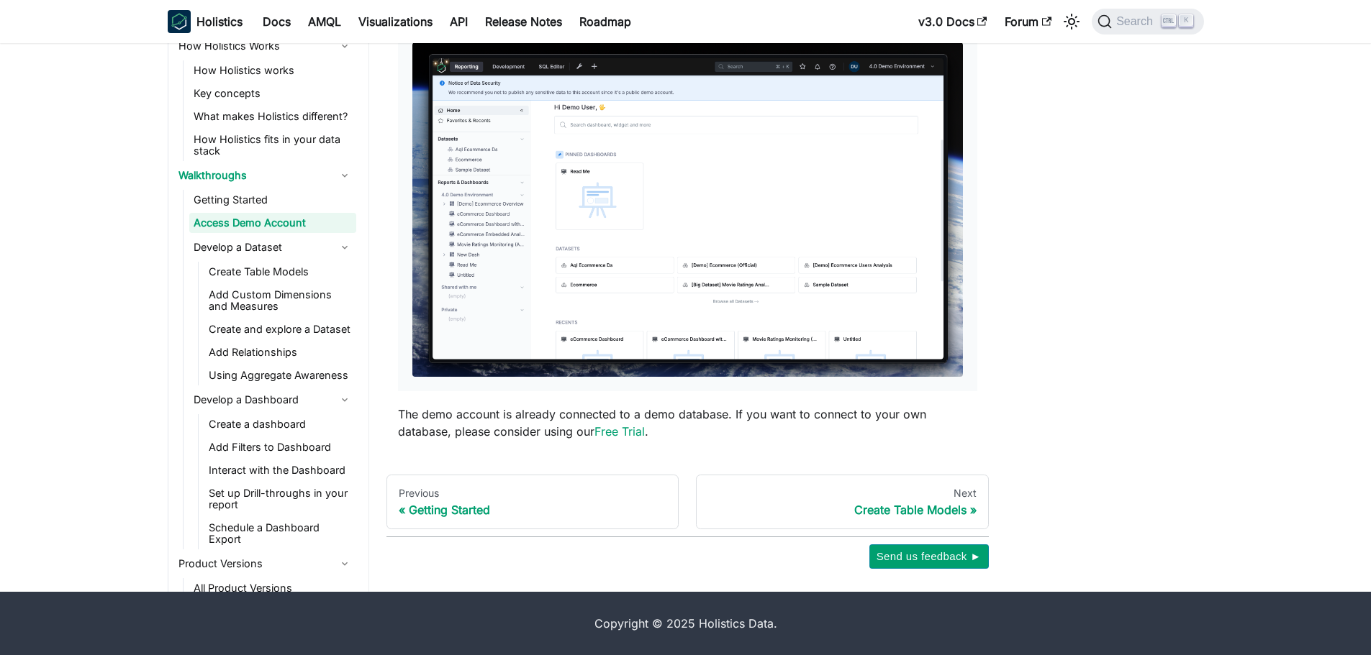
scroll to position [244, 0]
